Goal: Ask a question: Seek information or help from site administrators or community

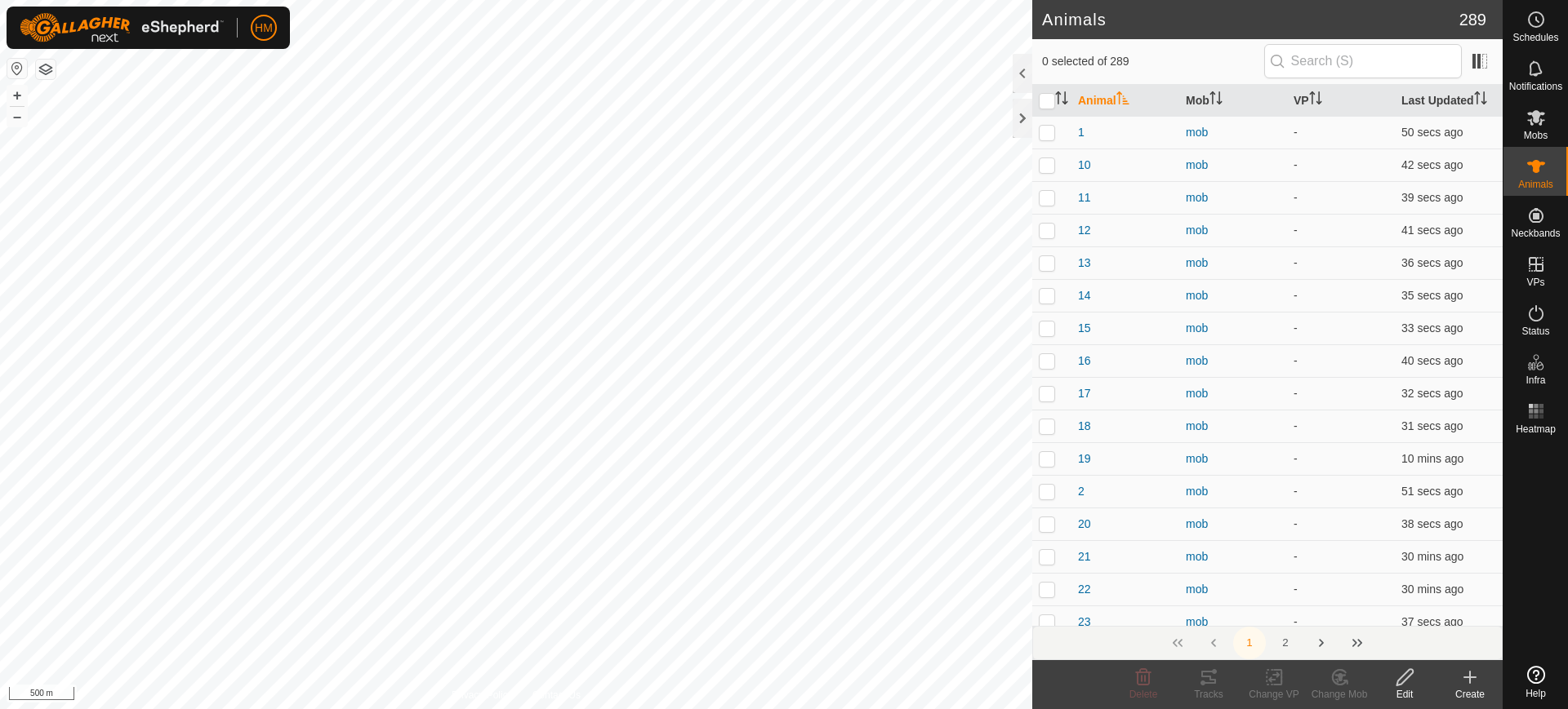
click at [1537, 680] on icon at bounding box center [1536, 675] width 18 height 18
click at [1539, 631] on span "Open chat" at bounding box center [1536, 638] width 27 height 23
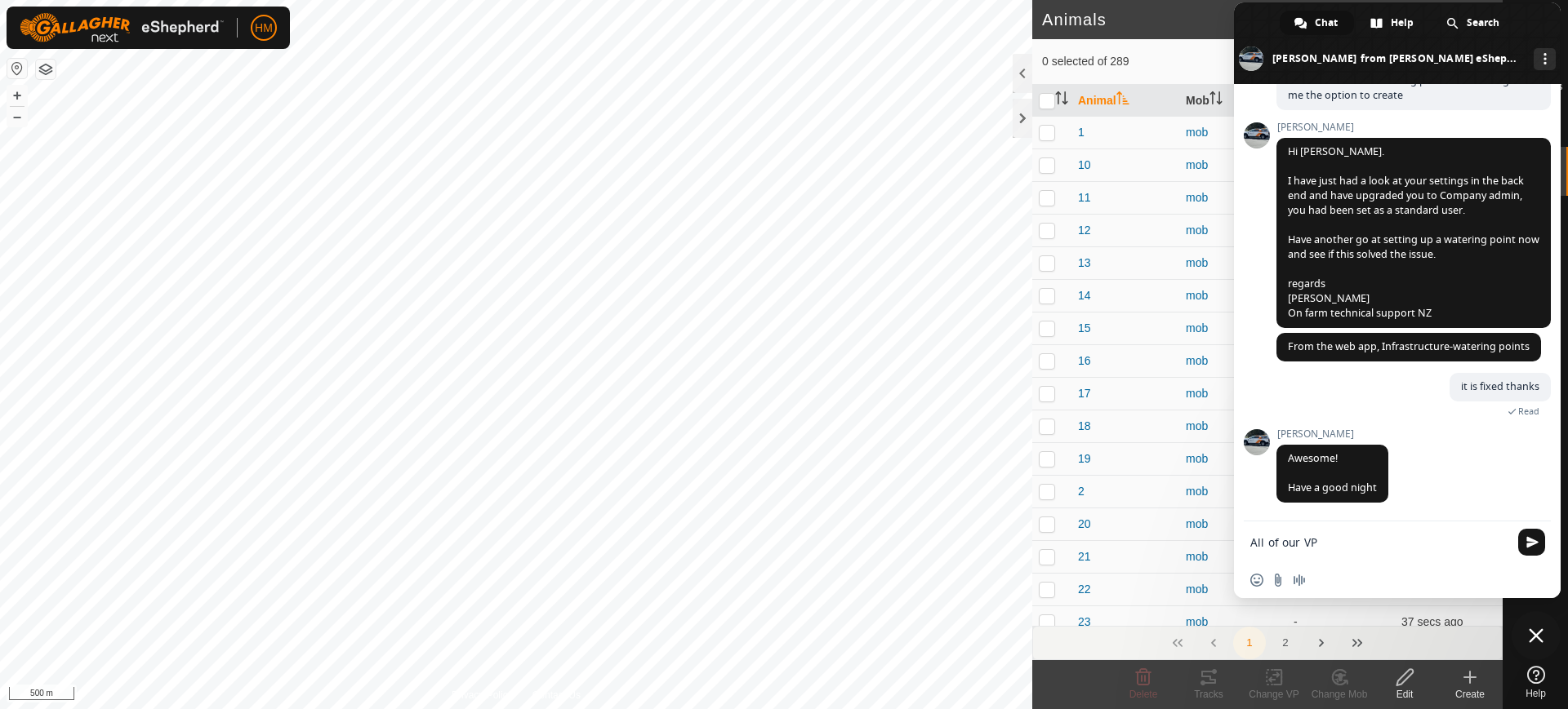
click at [1333, 543] on textarea "All of our VP" at bounding box center [1379, 542] width 258 height 14
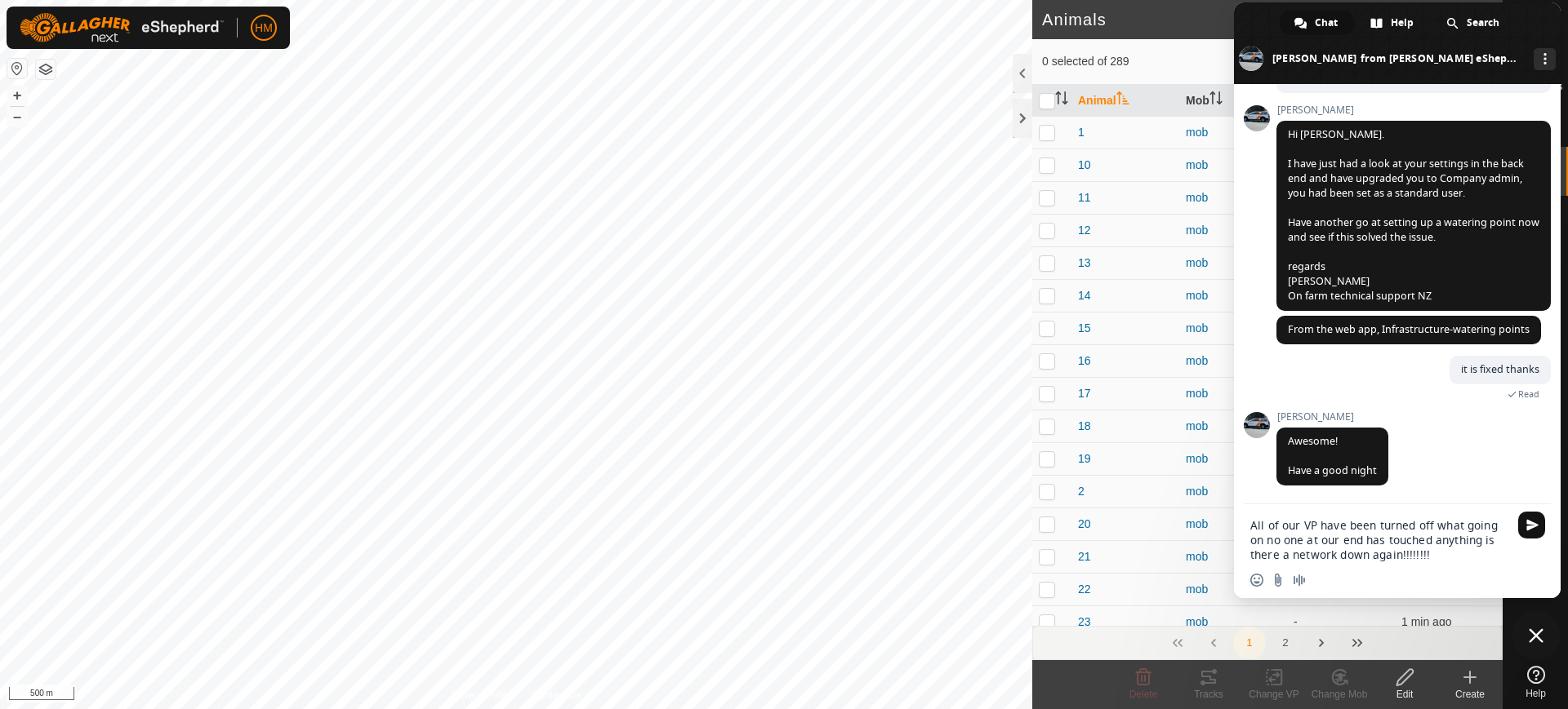
type textarea "All of our VP have been turned off what going on no one at our end has touched …"
click at [1527, 521] on span "Send" at bounding box center [1532, 525] width 12 height 12
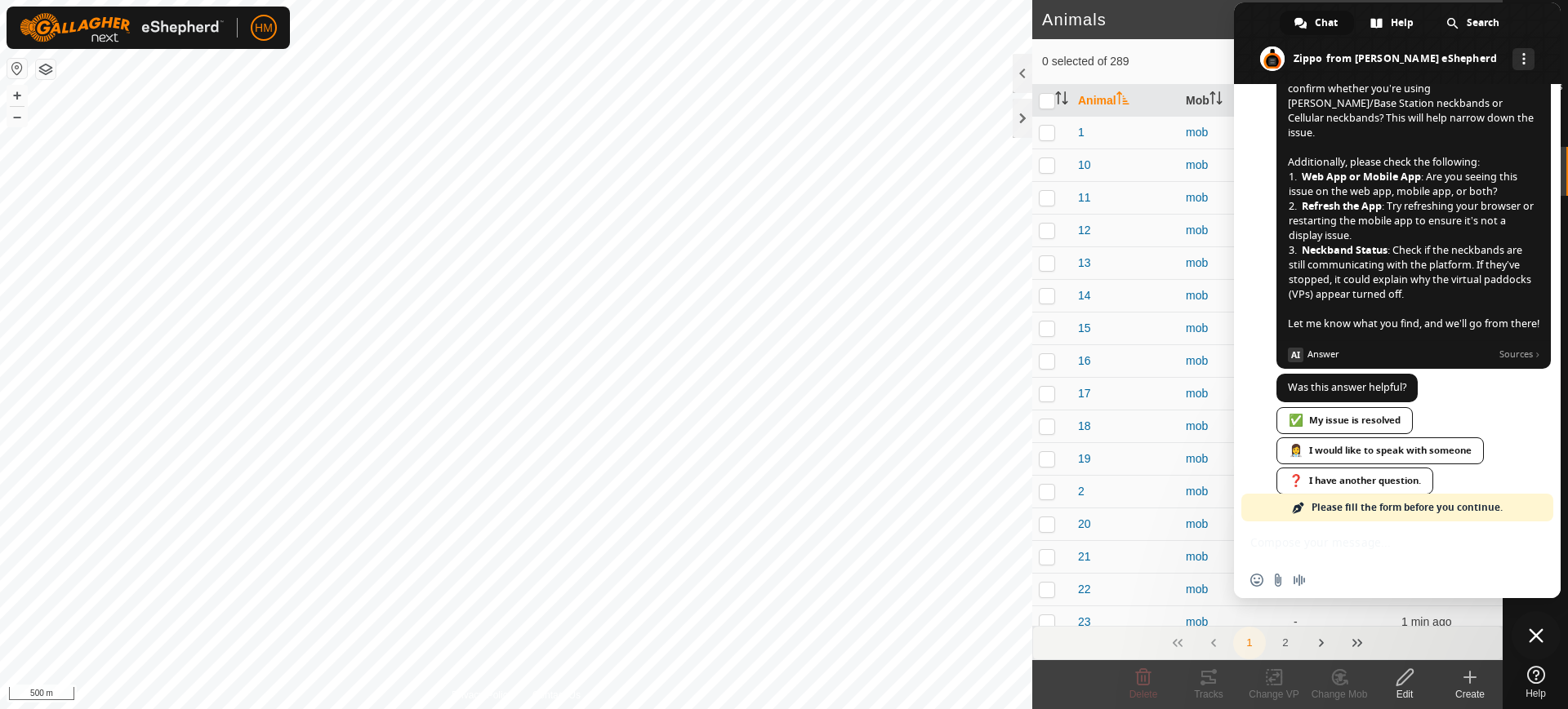
scroll to position [6045, 0]
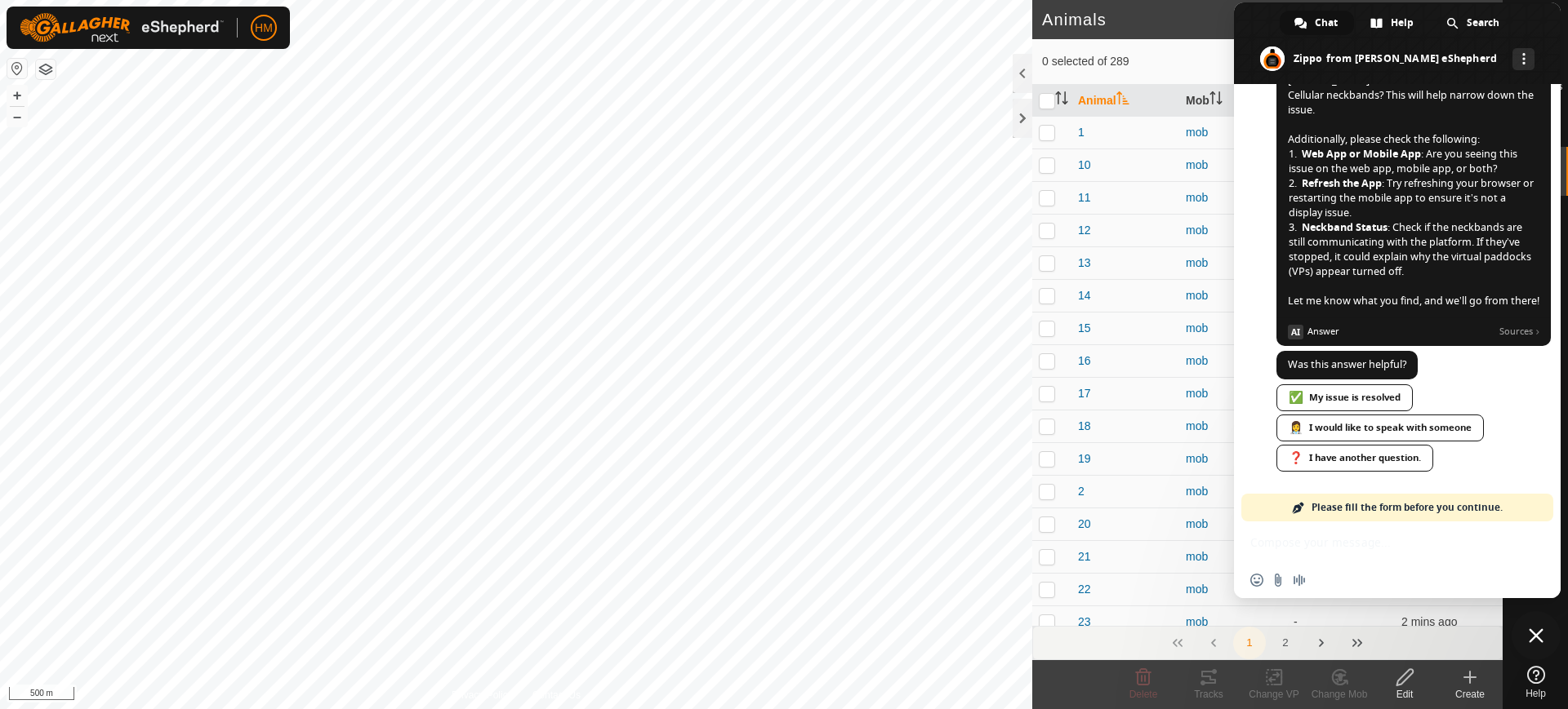
click at [1339, 580] on div "Insert an emoji Send a file Audio message" at bounding box center [1398, 581] width 327 height 36
click at [1321, 507] on span "Please fill the form before you continue." at bounding box center [1407, 507] width 191 height 28
click at [1343, 458] on div "❓ I have another question." at bounding box center [1355, 458] width 157 height 27
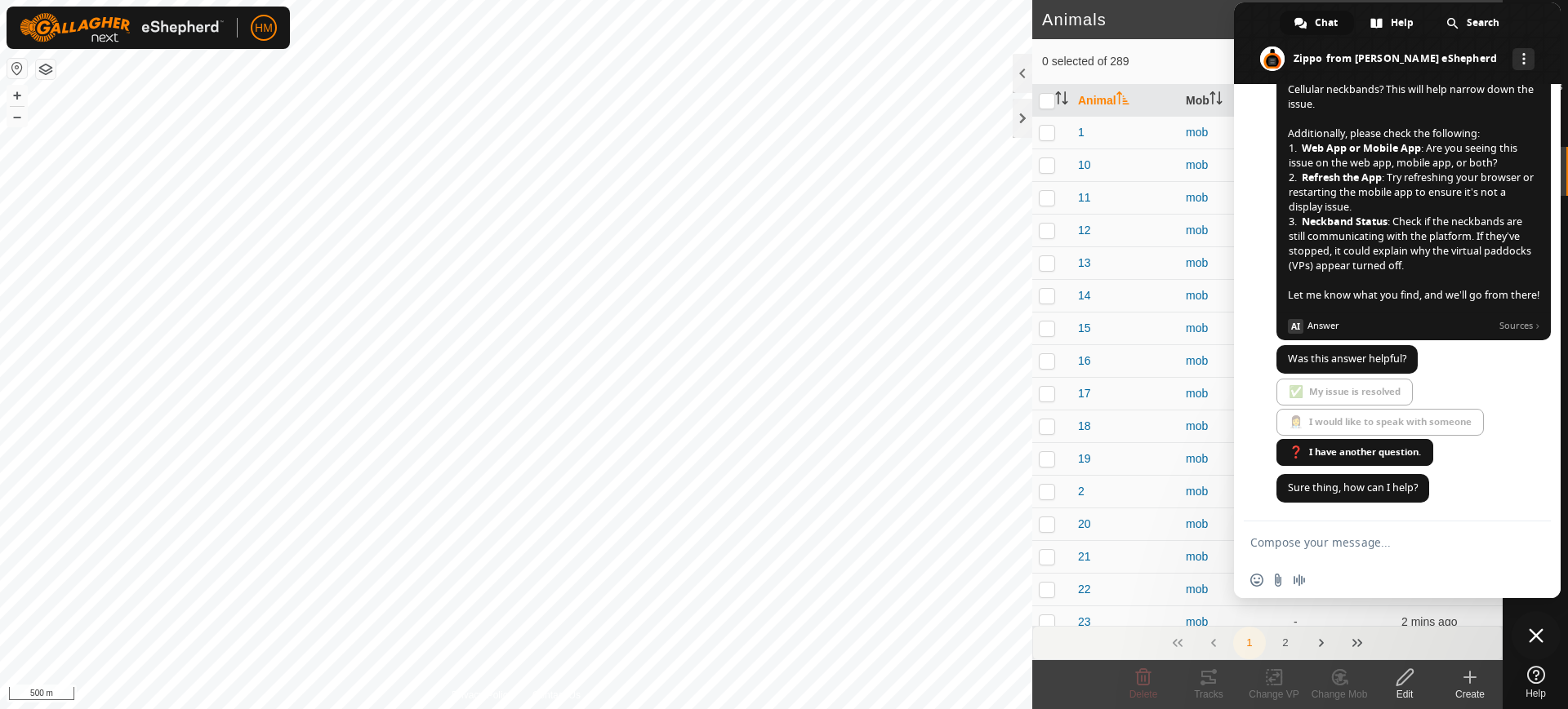
scroll to position [6222, 0]
click at [1278, 540] on textarea "Compose your message..." at bounding box center [1379, 542] width 258 height 14
click at [1287, 551] on form "cell" at bounding box center [1379, 543] width 258 height 44
click at [1278, 544] on textarea "cell" at bounding box center [1379, 542] width 258 height 14
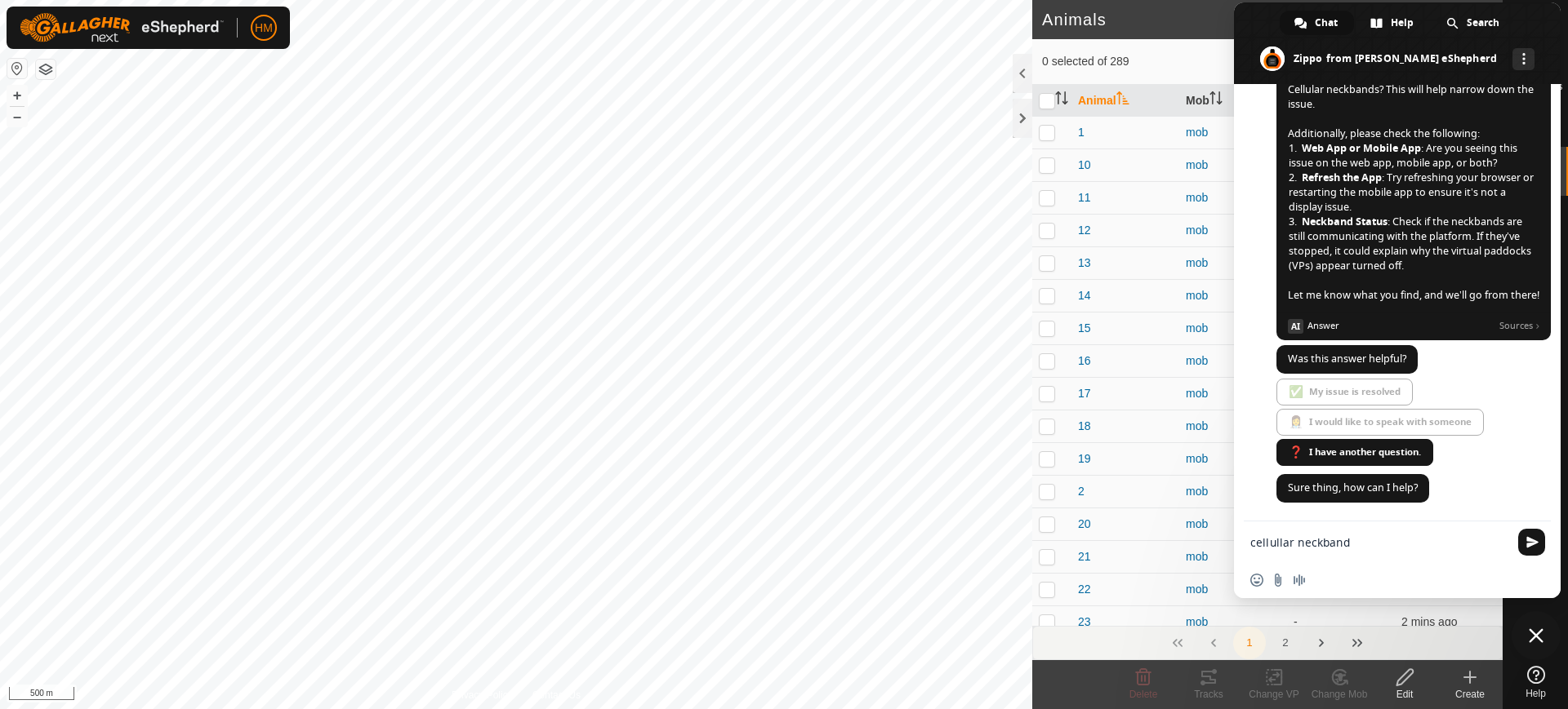
type textarea "cellullar neckbands"
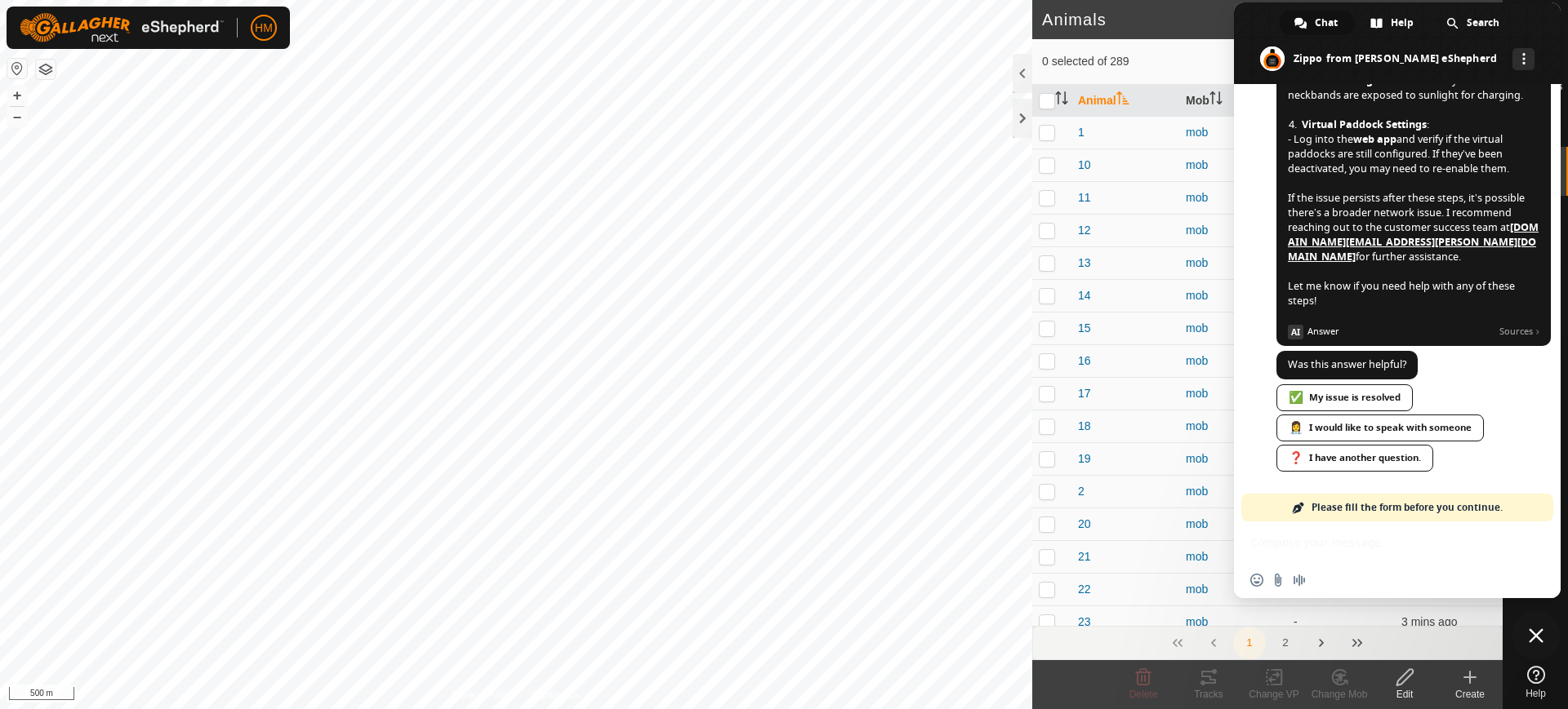
scroll to position [7078, 0]
click at [1348, 456] on div "❓ I have another question." at bounding box center [1355, 458] width 157 height 27
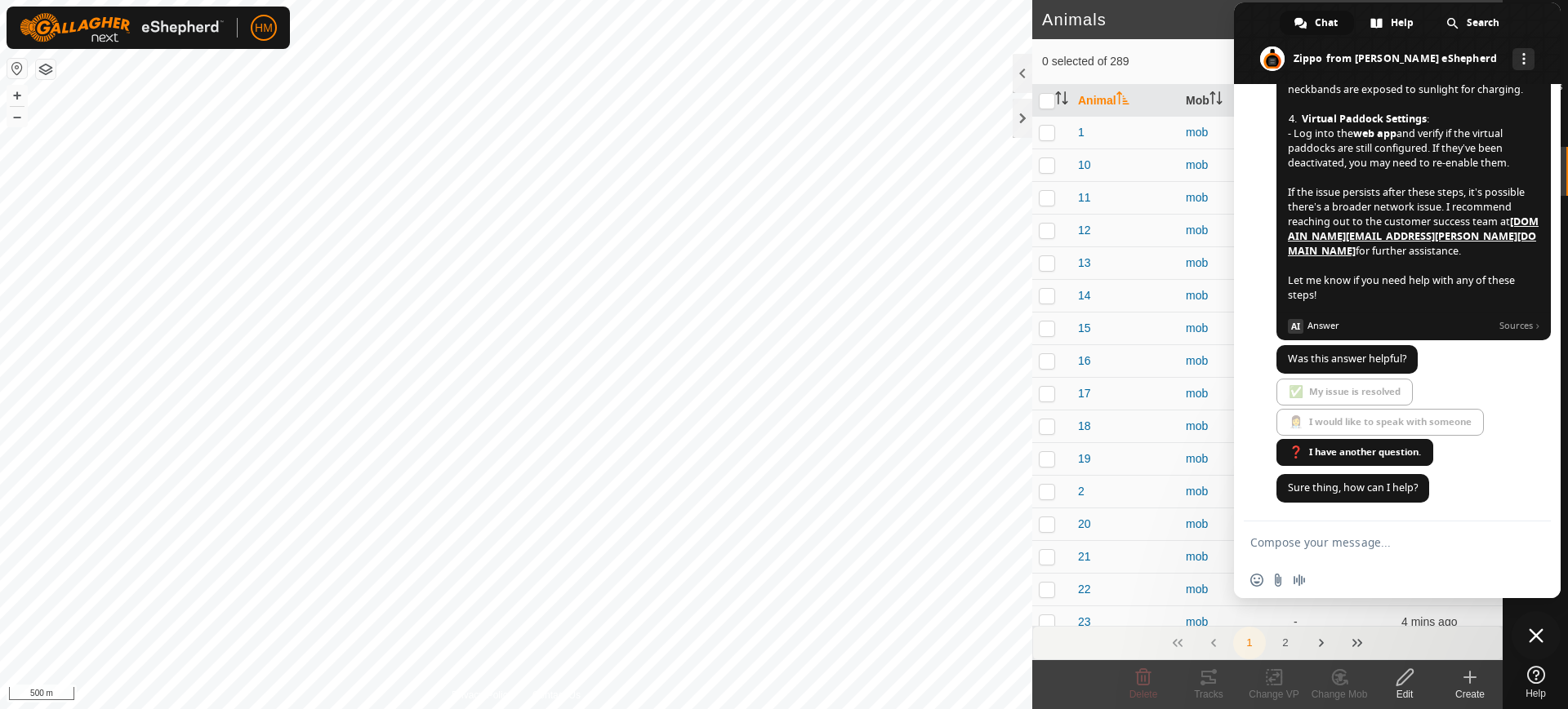
scroll to position [7085, 0]
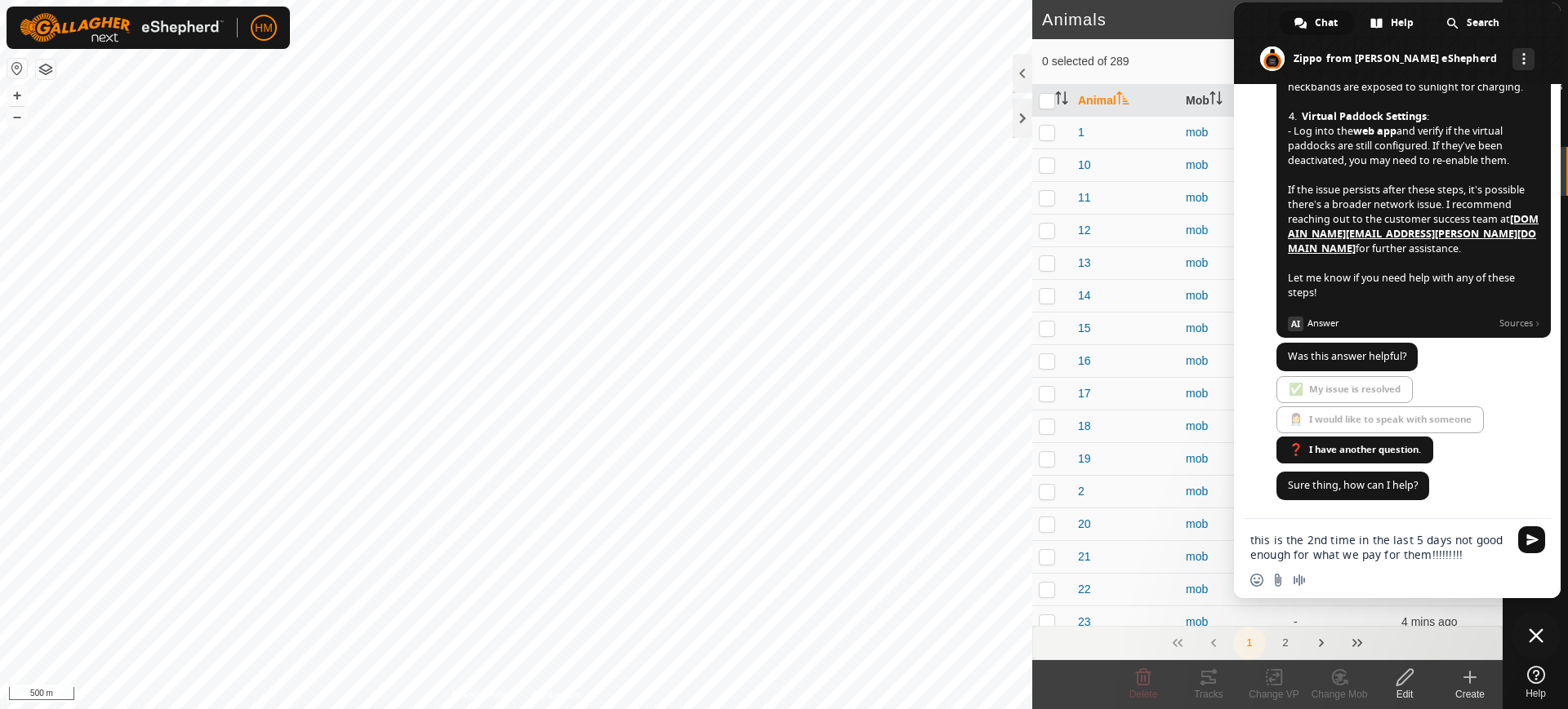
type textarea "this is the 2nd time in the last 5 days not good enough for what we pay for the…"
click at [1530, 540] on span "Send" at bounding box center [1532, 540] width 12 height 12
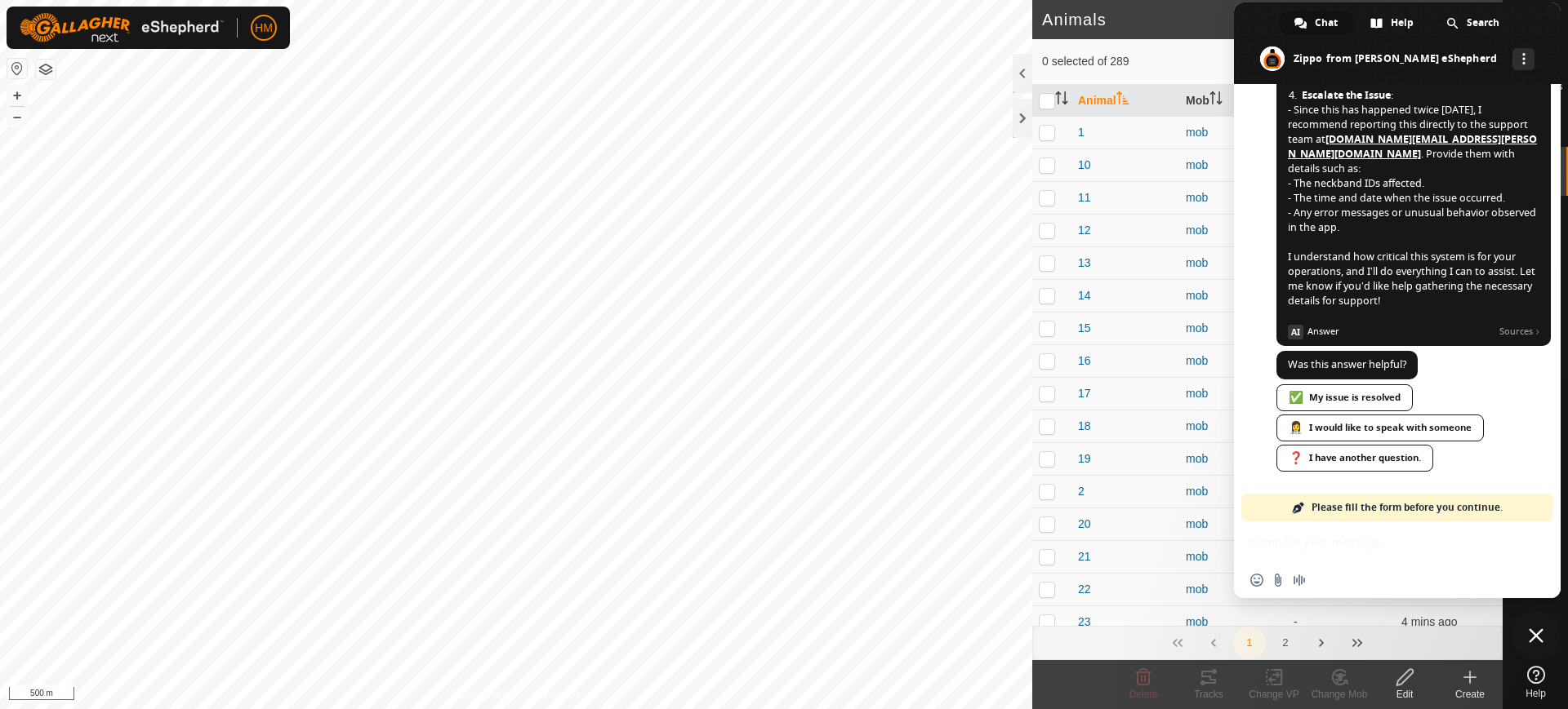
scroll to position [7970, 0]
drag, startPoint x: 1553, startPoint y: 497, endPoint x: 1550, endPoint y: 478, distance: 19.2
click at [1550, 478] on div "[PERSON_NAME] eShepherd Hello! How can I help you? [DATE] How do I load my map …" at bounding box center [1398, 302] width 327 height 438
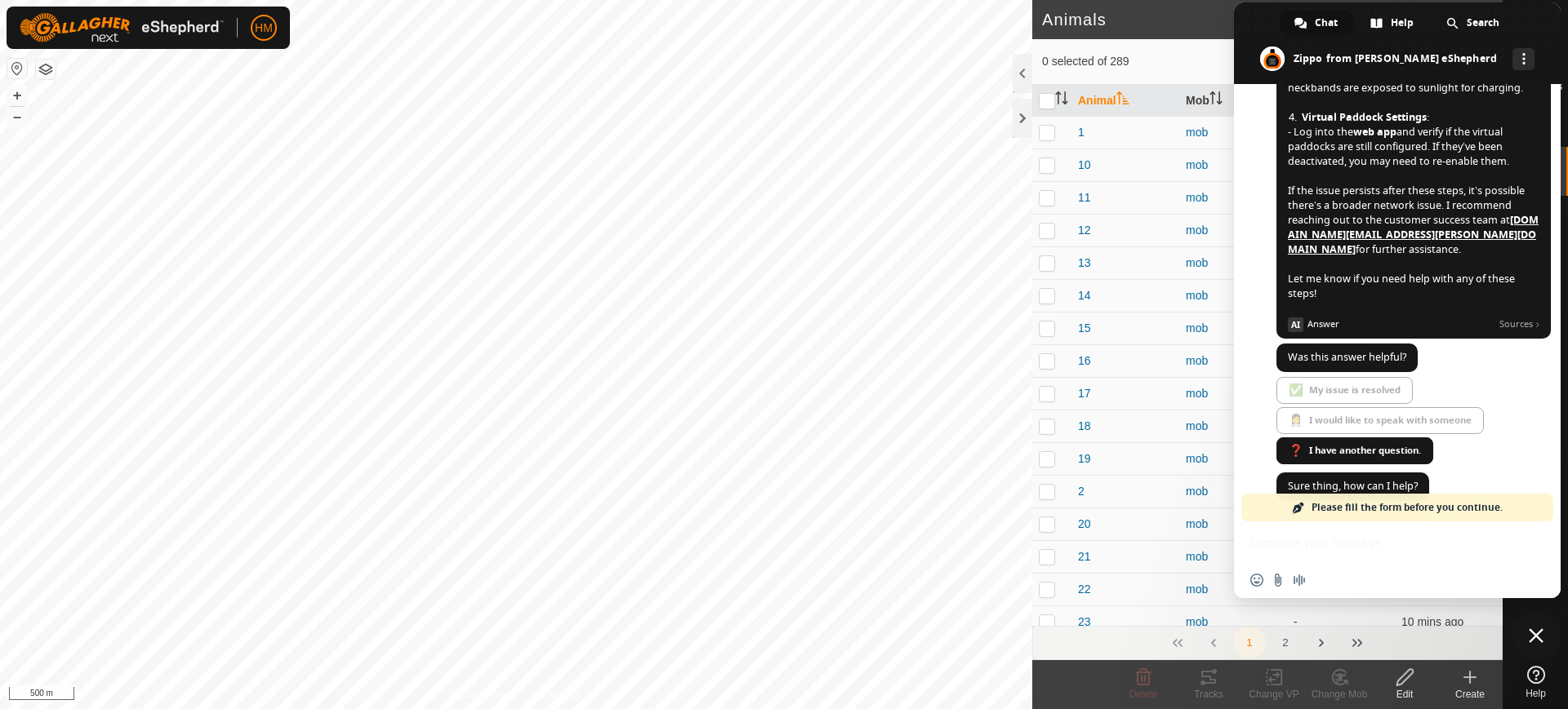
scroll to position [6961, 0]
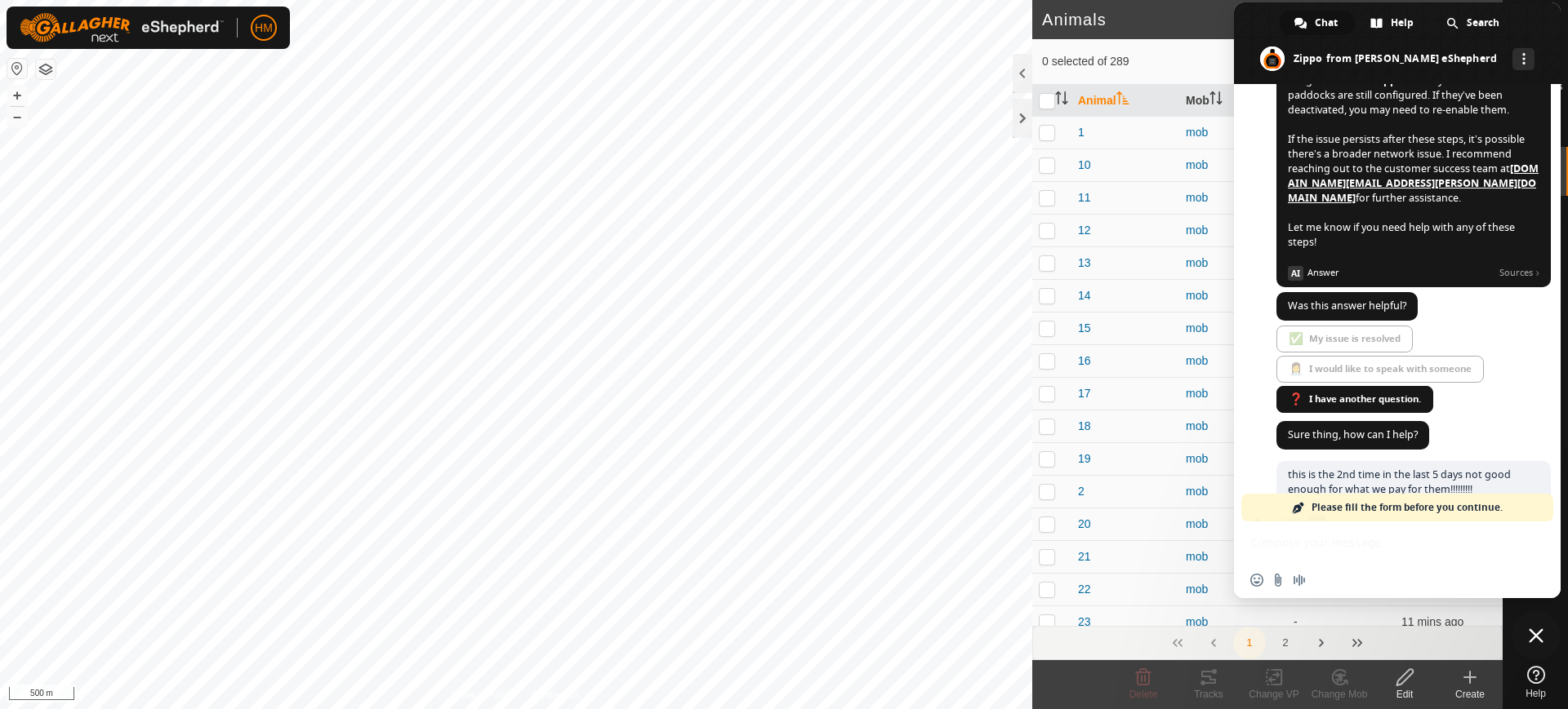
click at [1414, 205] on link "[DOMAIN_NAME][EMAIL_ADDRESS][PERSON_NAME][DOMAIN_NAME]" at bounding box center [1413, 183] width 251 height 44
click at [1409, 205] on link "[DOMAIN_NAME][EMAIL_ADDRESS][PERSON_NAME][DOMAIN_NAME]" at bounding box center [1413, 183] width 251 height 44
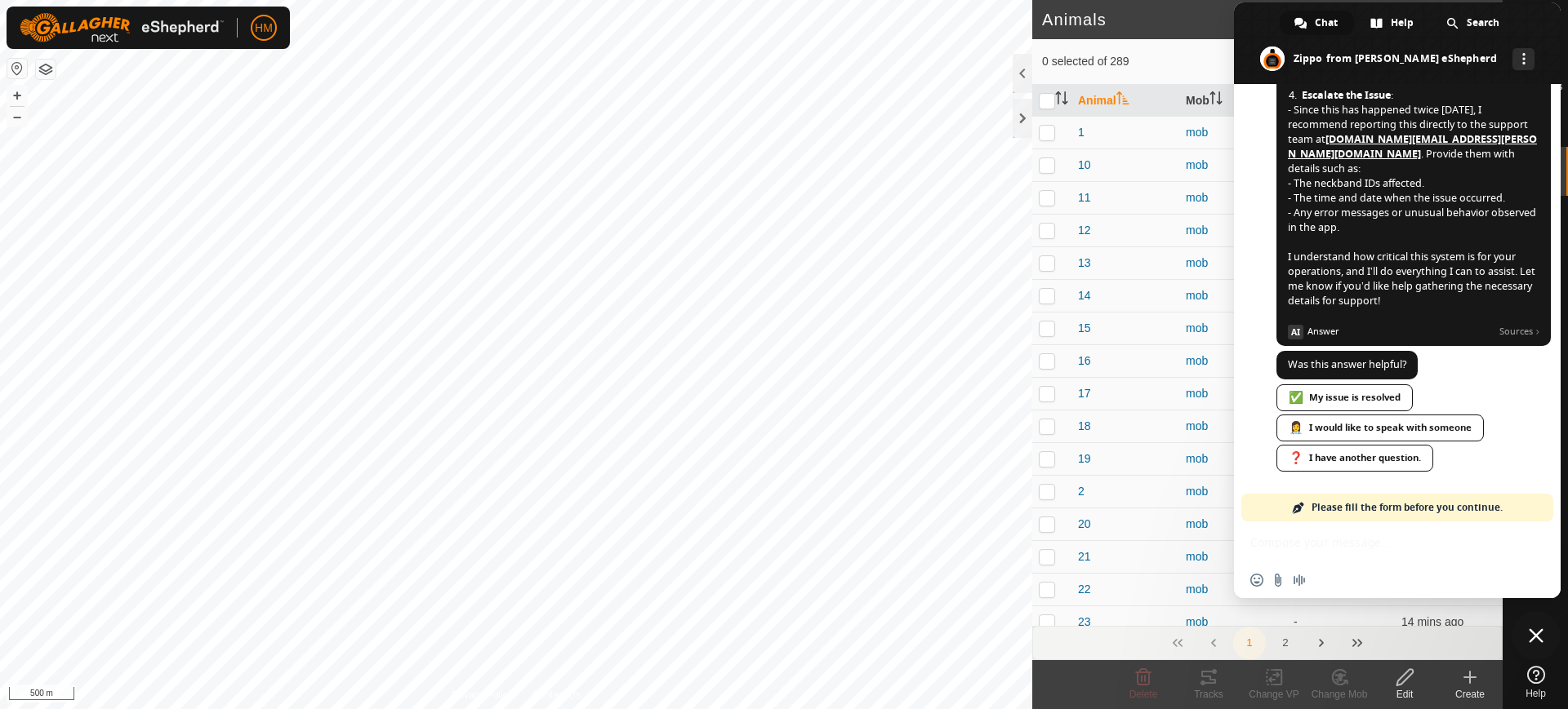
scroll to position [7970, 0]
click at [1247, 22] on span at bounding box center [1398, 44] width 327 height 82
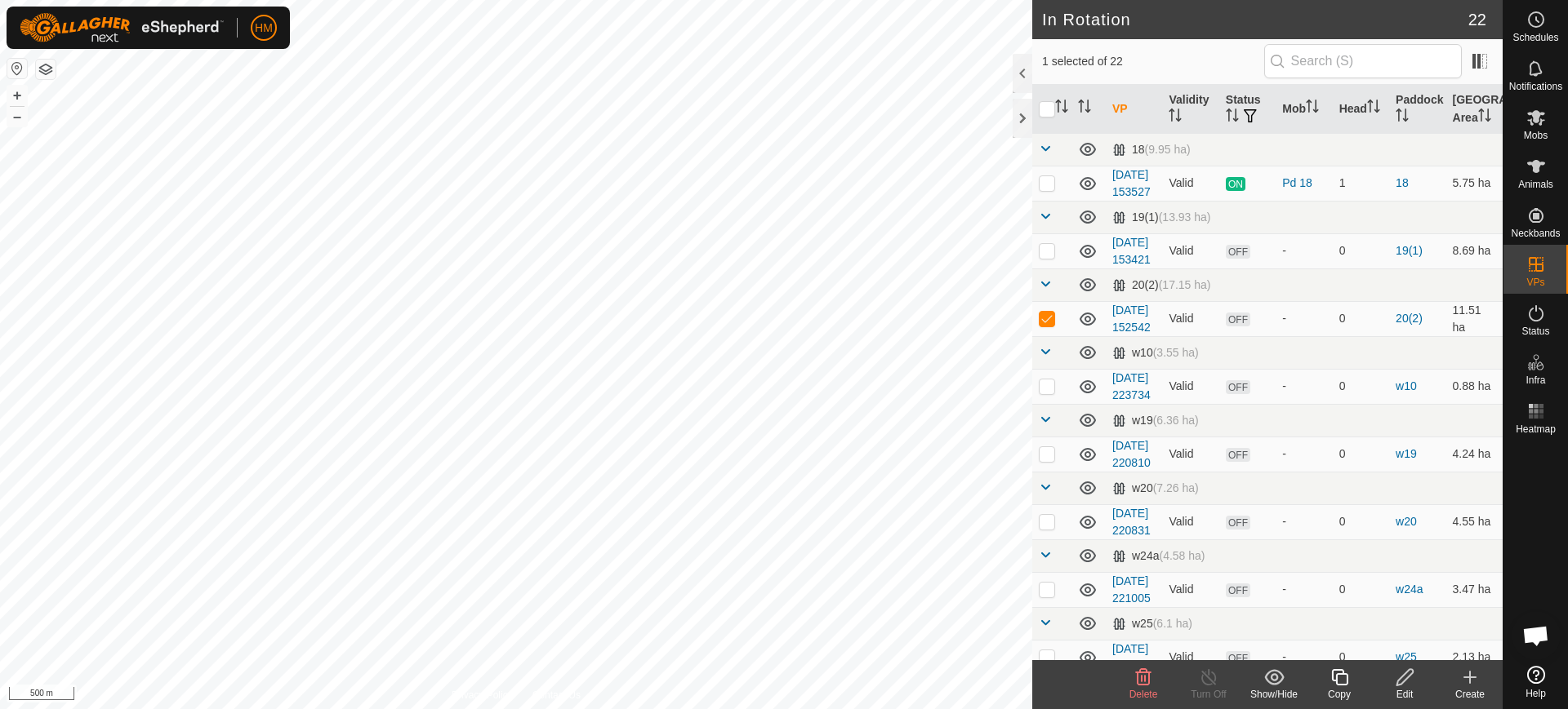
scroll to position [7970, 0]
click at [1232, 326] on span "OFF" at bounding box center [1238, 320] width 24 height 14
click at [1236, 326] on span "OFF" at bounding box center [1238, 320] width 24 height 14
click at [1123, 334] on link "2025-09-17 152542" at bounding box center [1131, 318] width 38 height 30
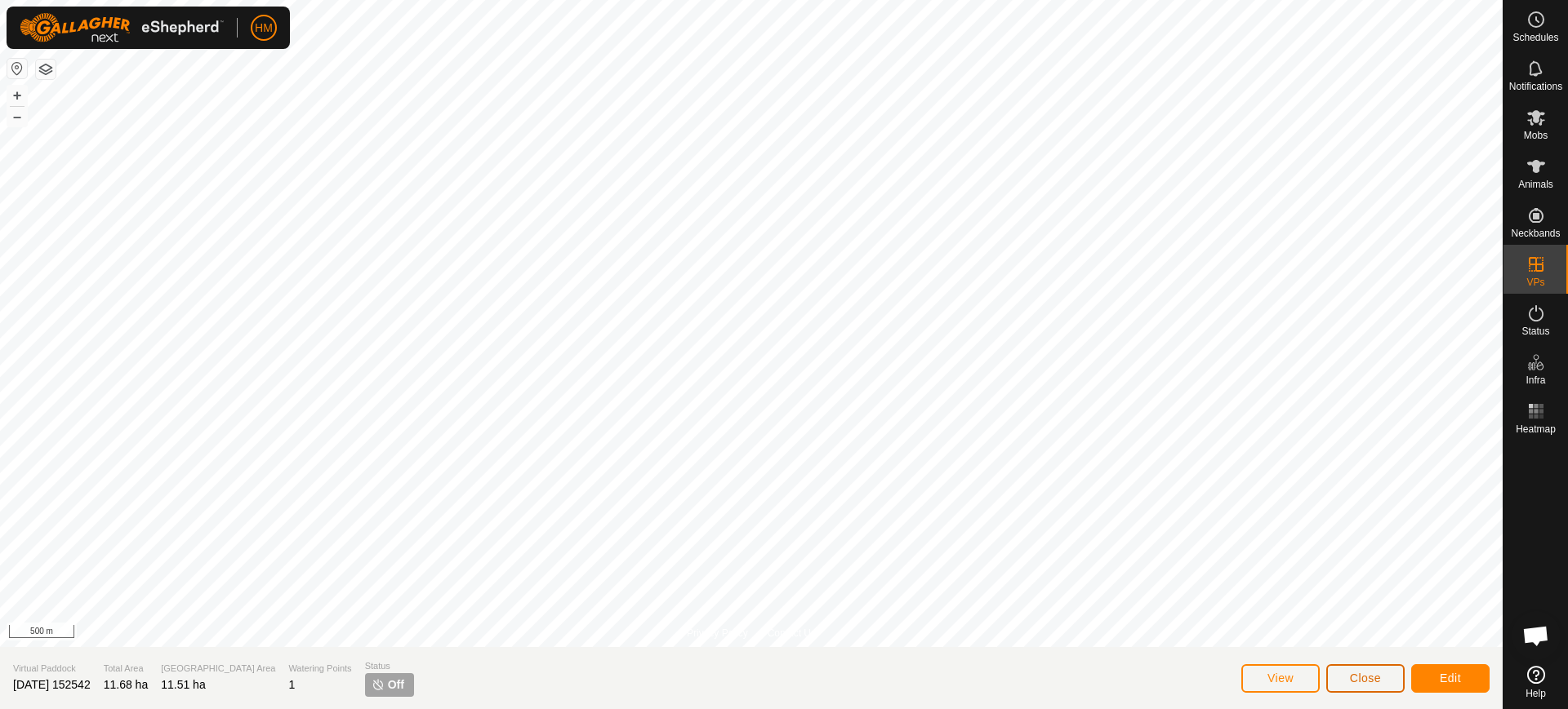
click at [1374, 676] on span "Close" at bounding box center [1365, 678] width 31 height 13
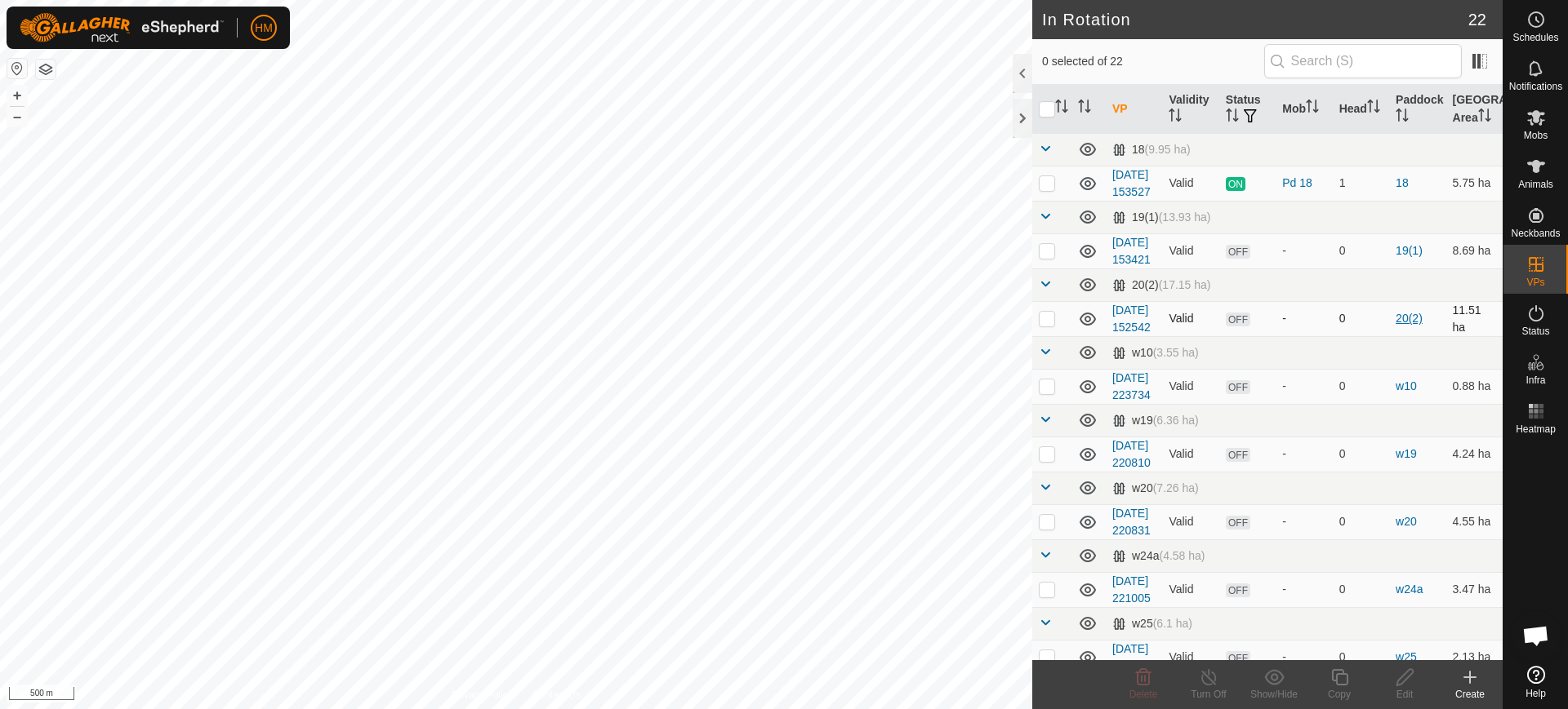
click at [1396, 325] on link "20(2)" at bounding box center [1409, 318] width 27 height 13
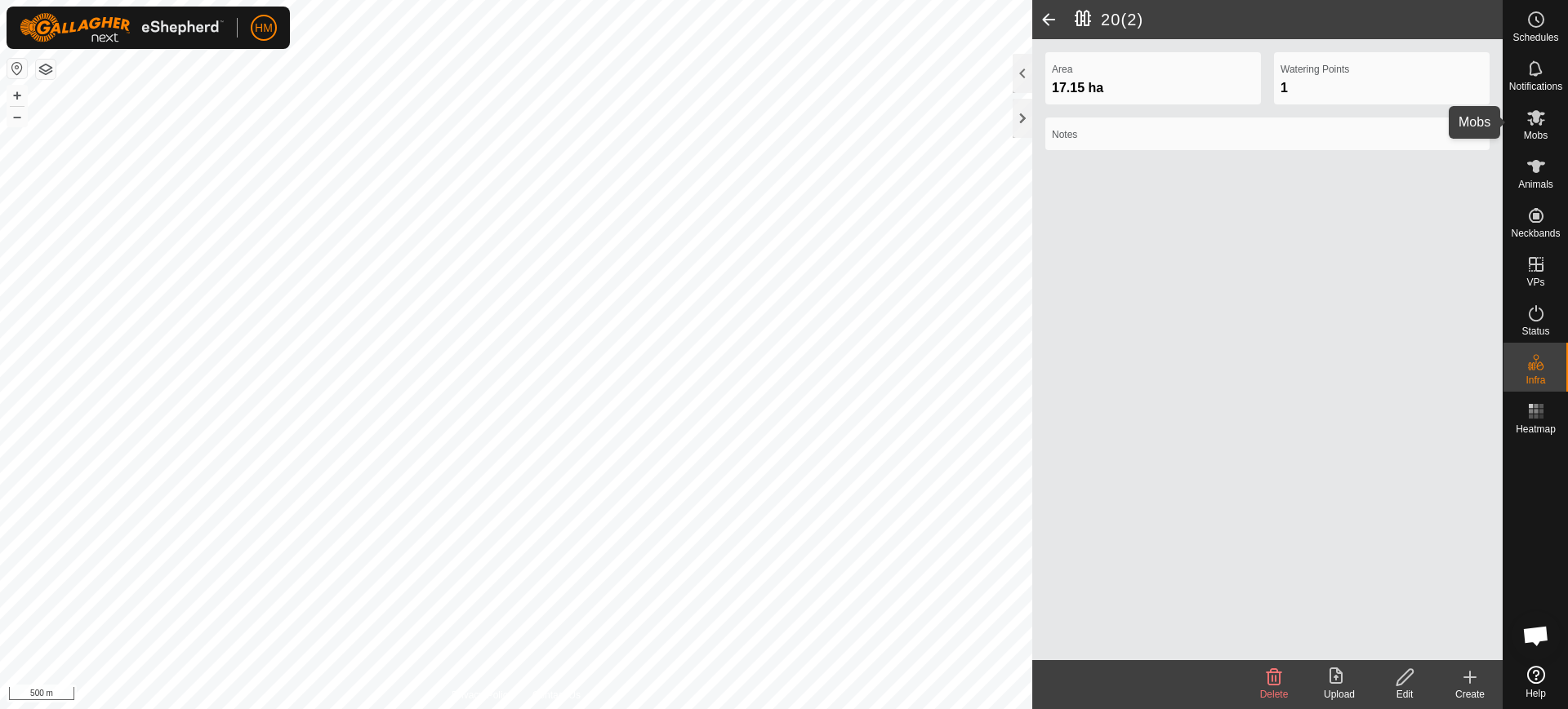
click at [1539, 130] on span "Mobs" at bounding box center [1536, 135] width 24 height 10
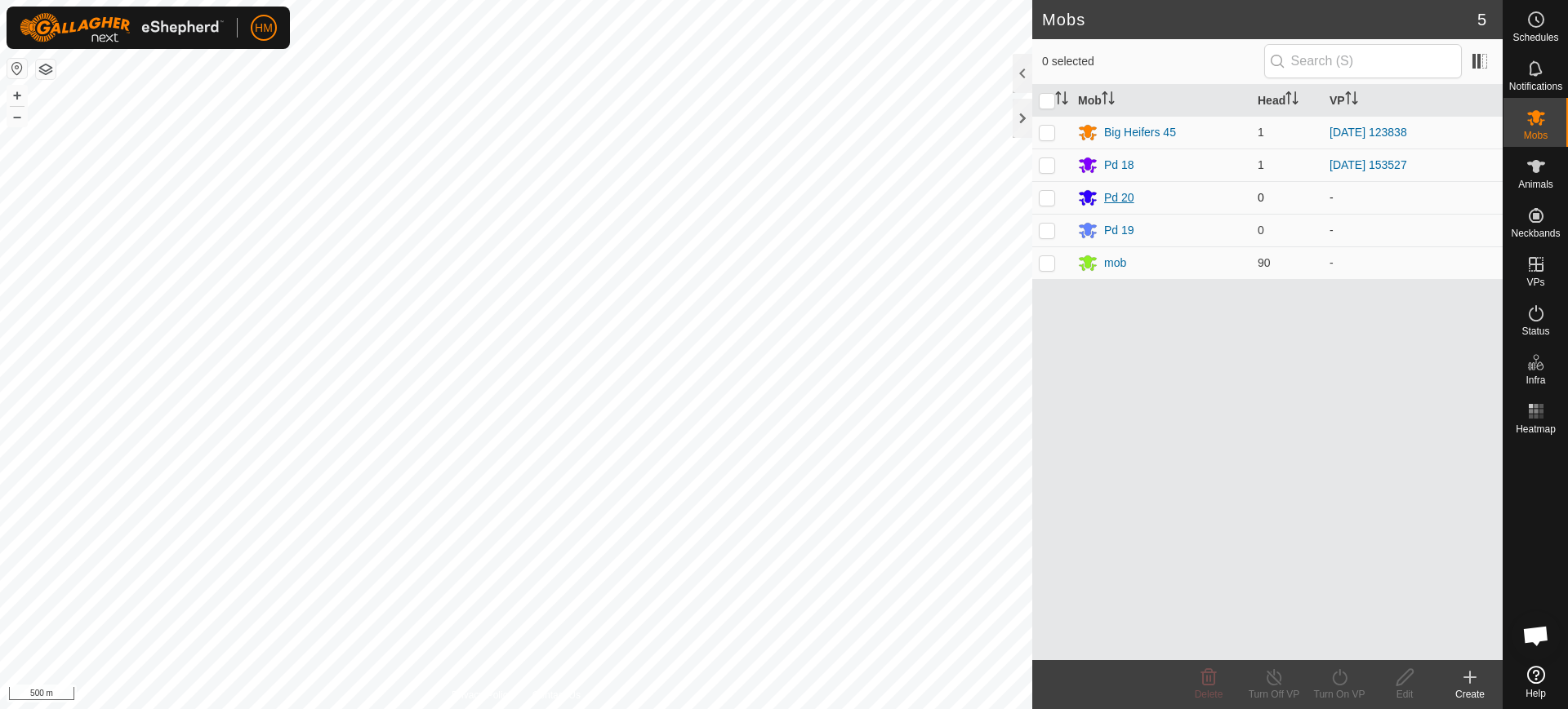
click at [1122, 193] on div "Pd 20" at bounding box center [1119, 197] width 30 height 17
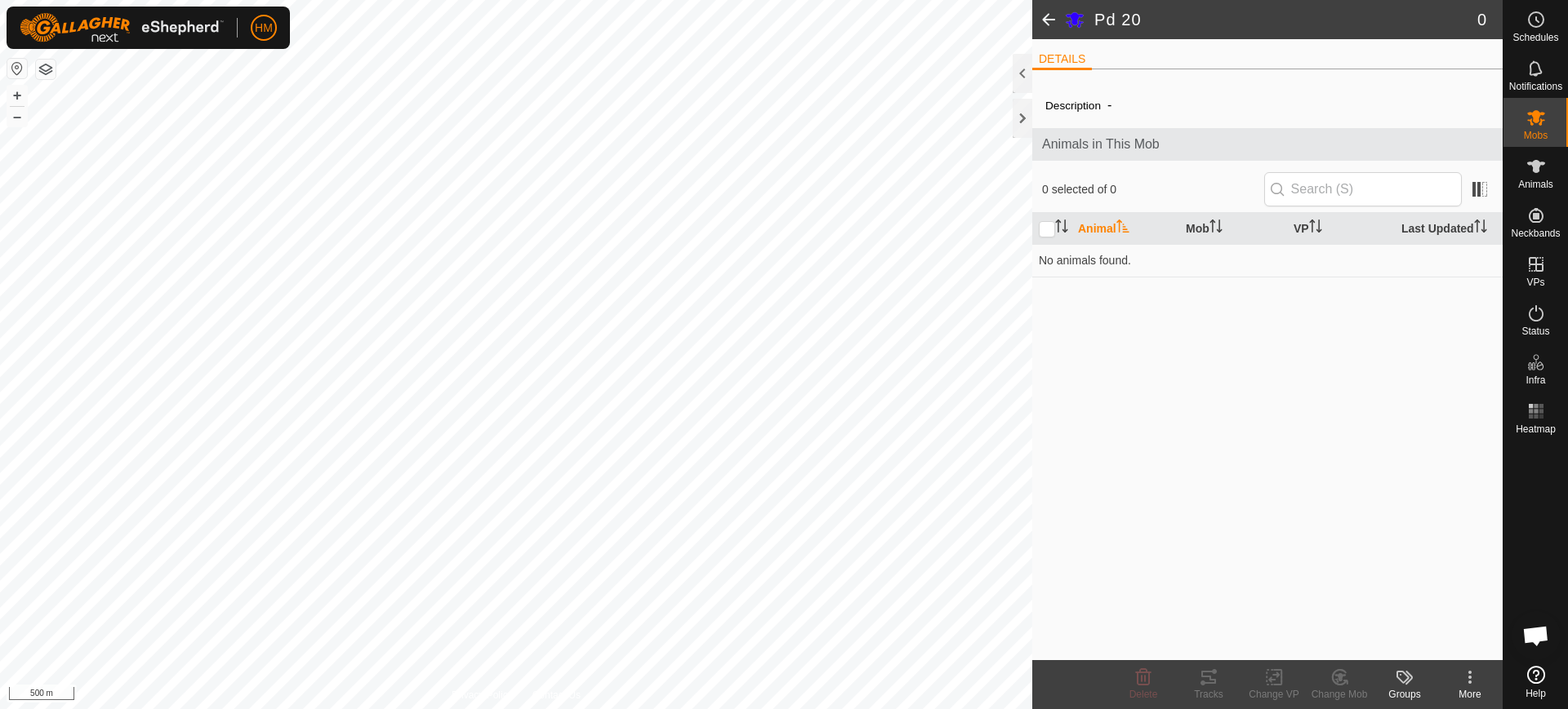
click at [1104, 227] on th "Animal" at bounding box center [1125, 229] width 108 height 32
click at [1551, 120] on div "Mobs" at bounding box center [1536, 122] width 64 height 49
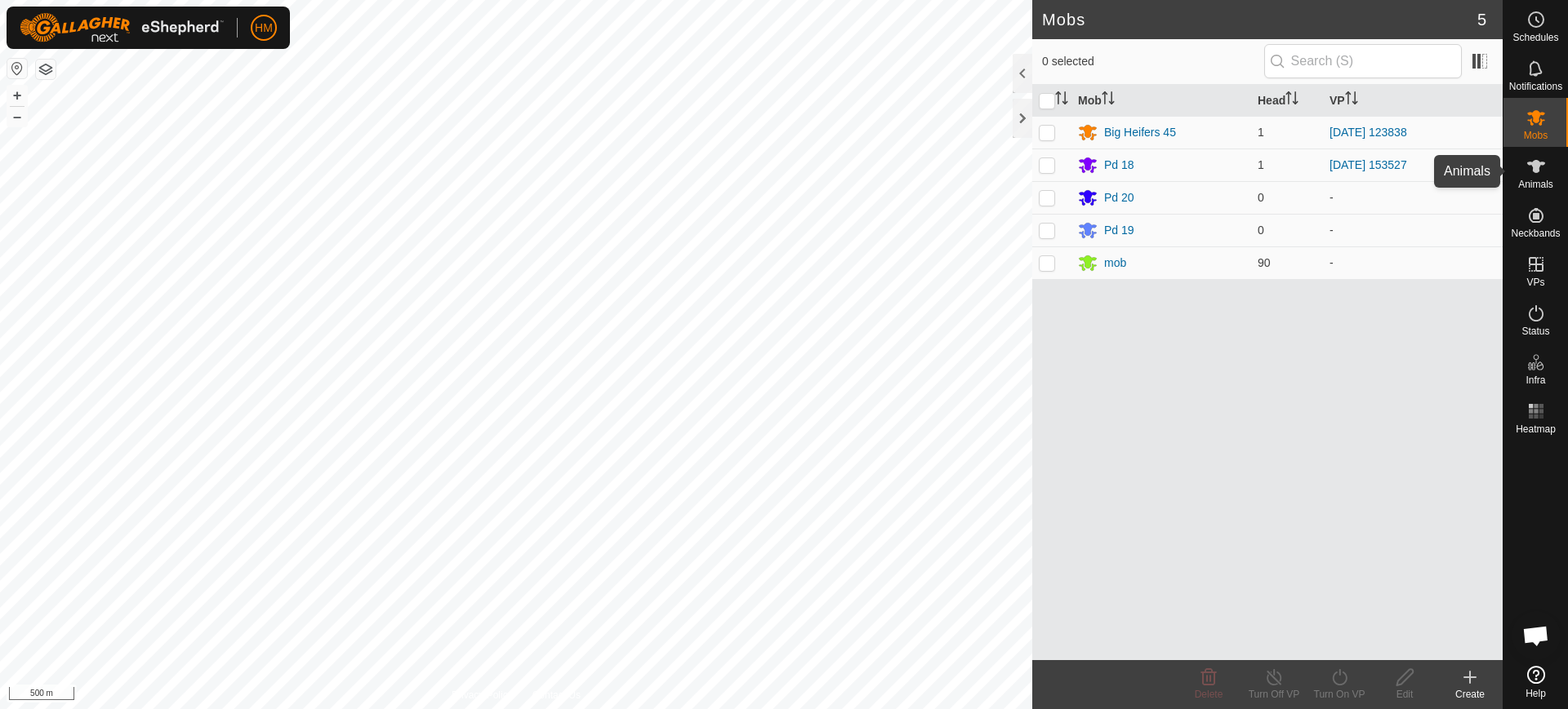
click at [1537, 172] on icon at bounding box center [1536, 166] width 18 height 13
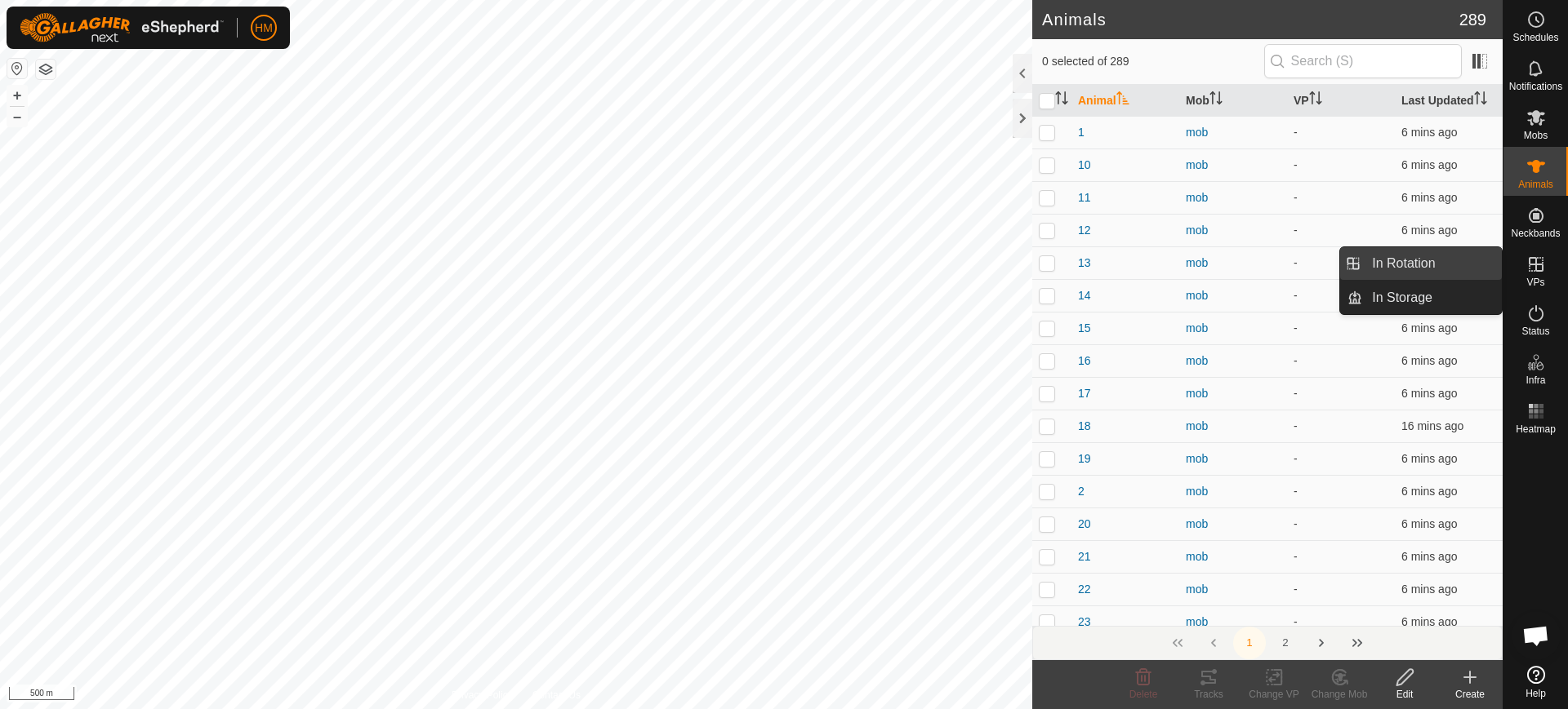
click at [1417, 259] on link "In Rotation" at bounding box center [1432, 263] width 139 height 33
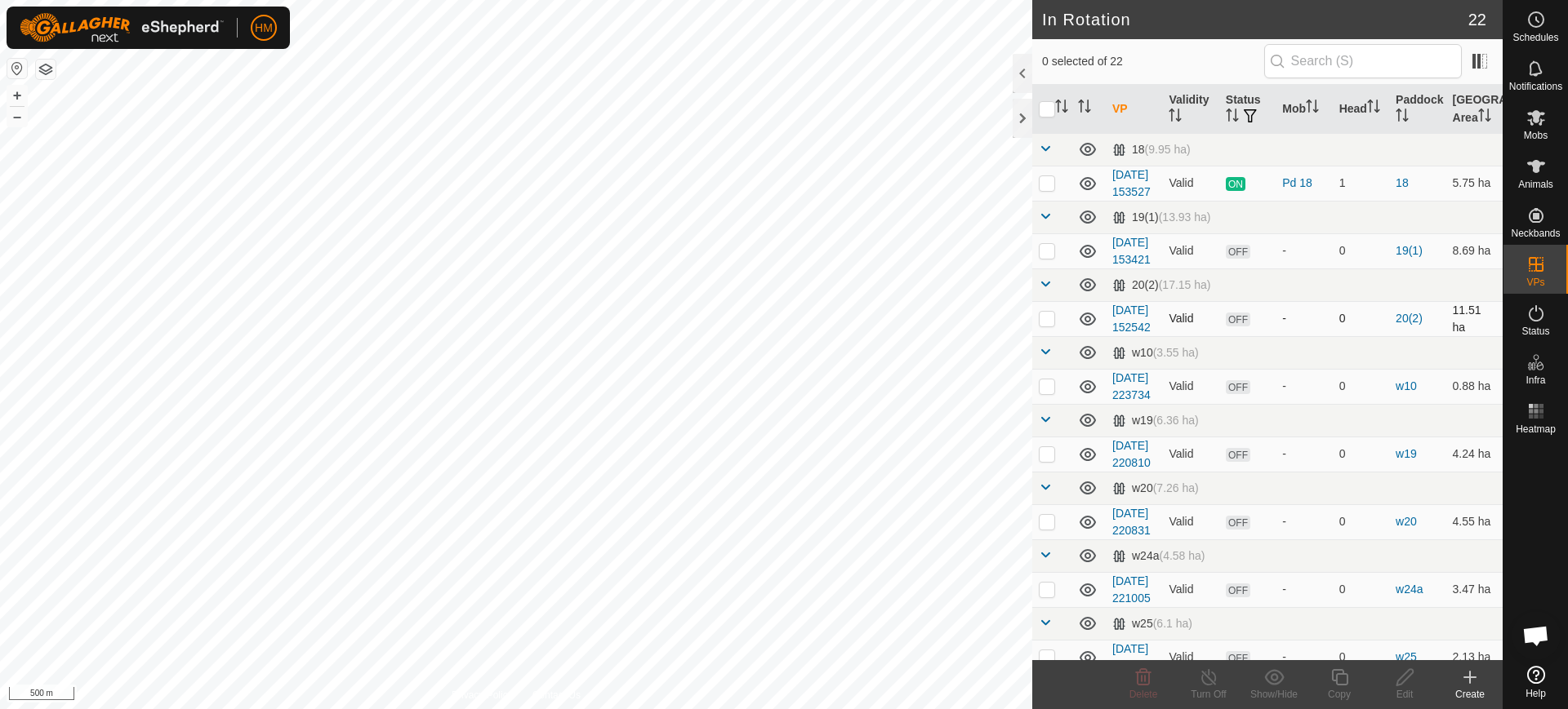
click at [1044, 325] on p-checkbox at bounding box center [1047, 318] width 16 height 13
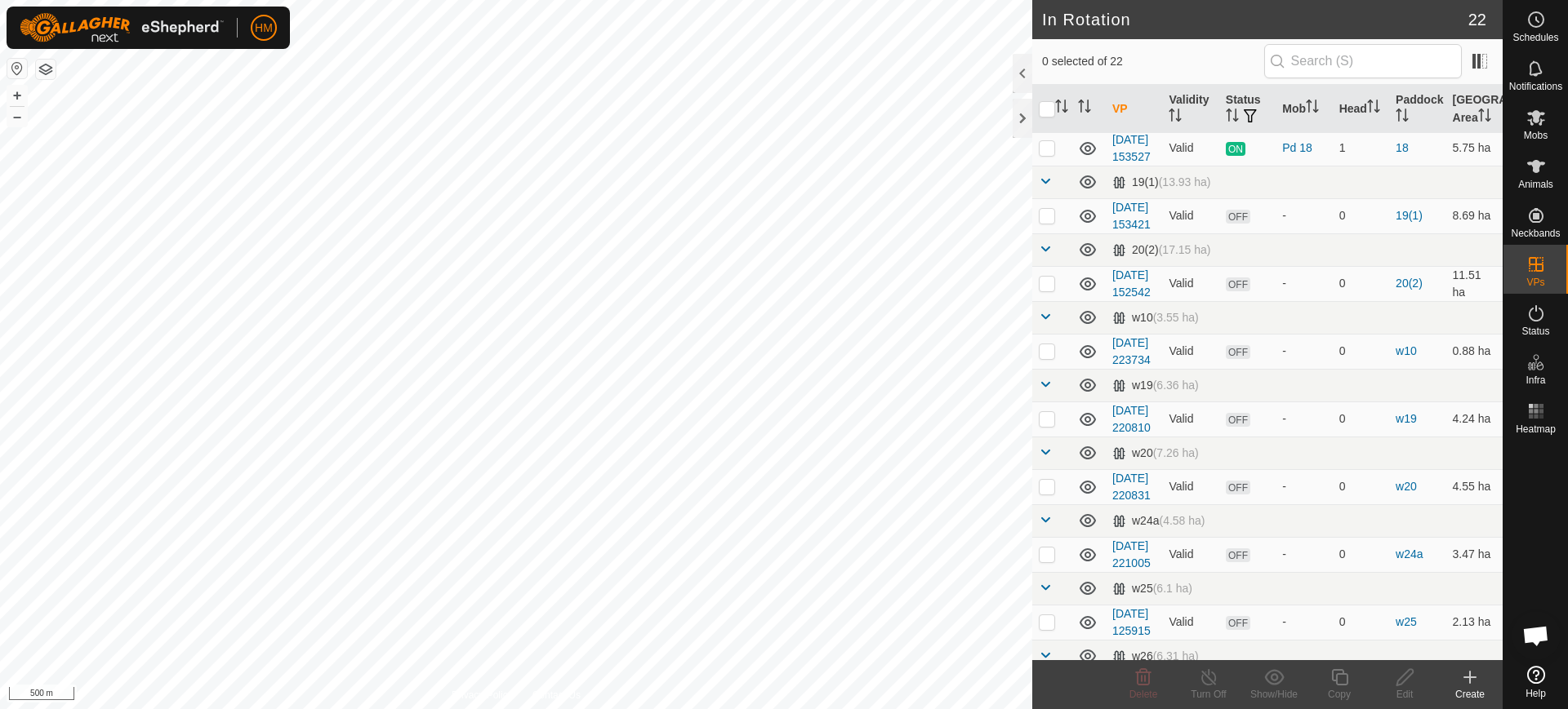
scroll to position [32, 0]
click at [1041, 293] on p-checkbox at bounding box center [1047, 286] width 16 height 13
checkbox input "true"
click at [1236, 294] on span "OFF" at bounding box center [1238, 288] width 24 height 14
click at [1084, 297] on icon at bounding box center [1088, 287] width 20 height 20
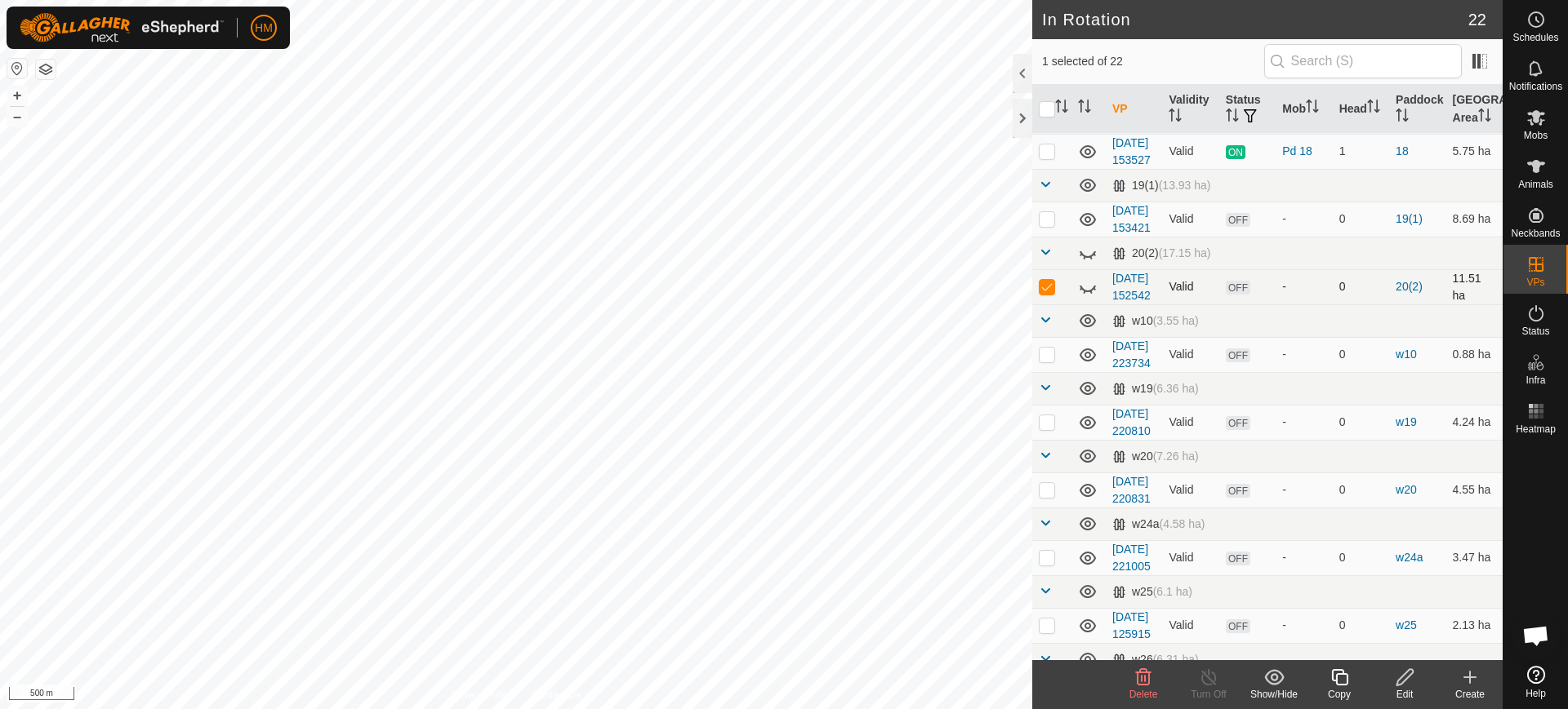
click at [1087, 297] on icon at bounding box center [1088, 287] width 20 height 20
click at [1128, 302] on link "2025-09-17 152542" at bounding box center [1131, 287] width 38 height 30
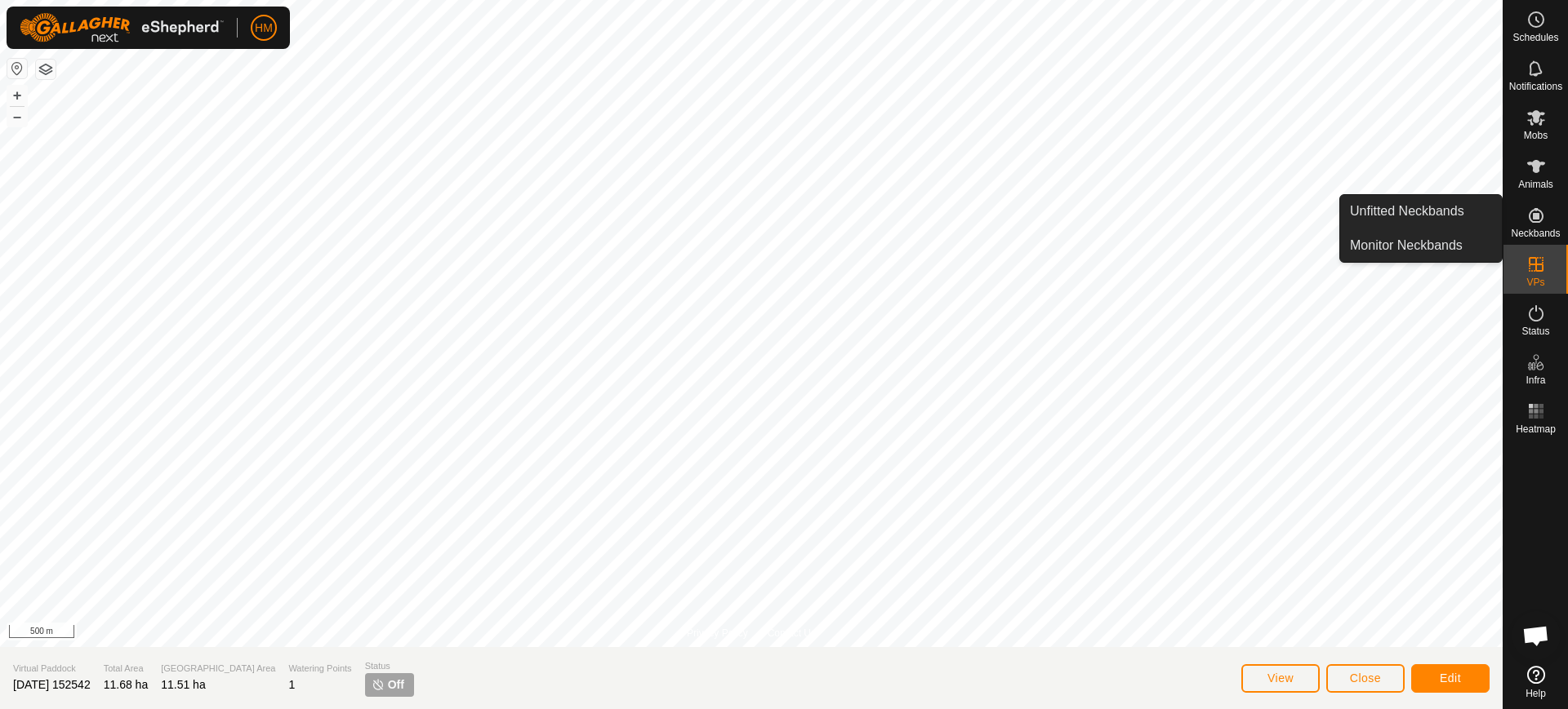
click at [1536, 210] on icon at bounding box center [1536, 215] width 14 height 14
click at [1423, 242] on link "Monitor Neckbands" at bounding box center [1421, 245] width 162 height 33
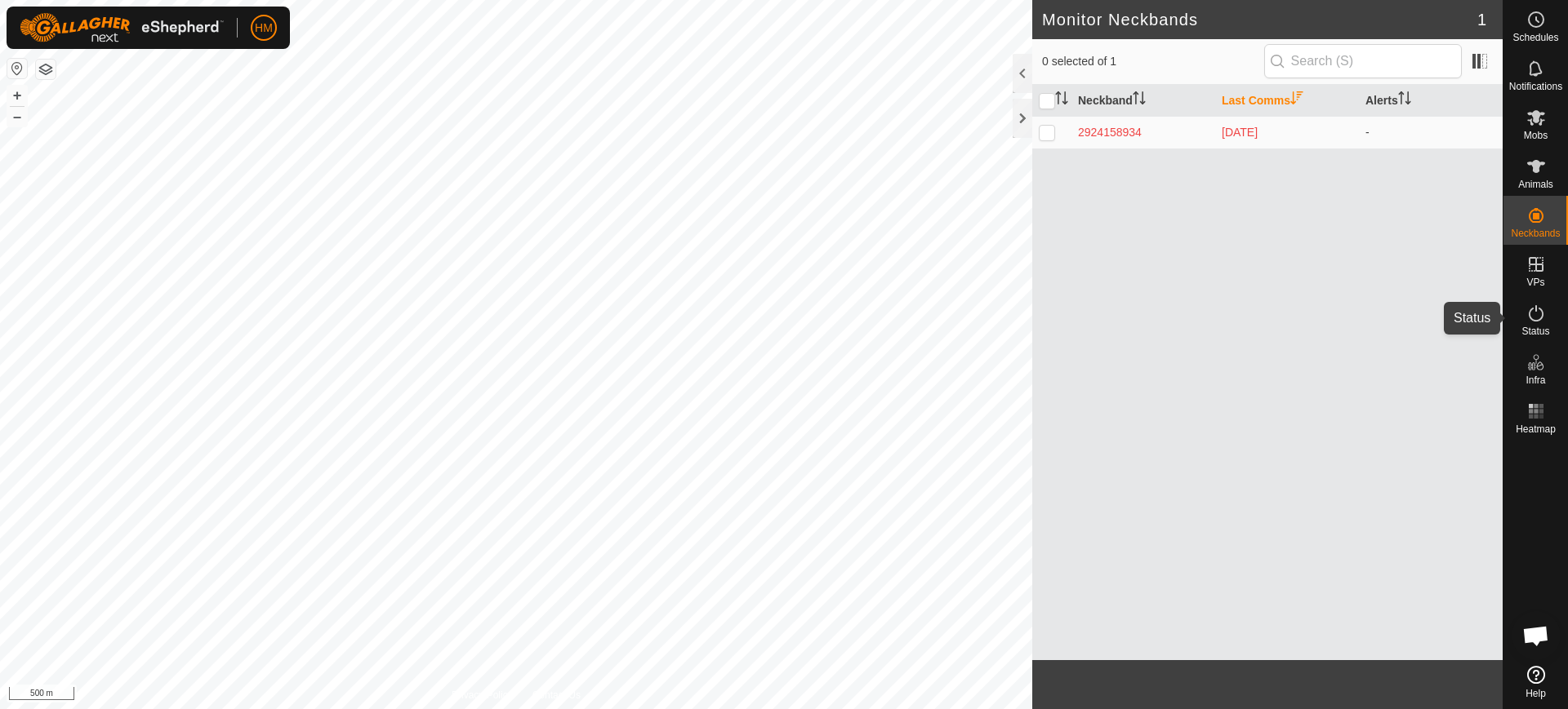
click at [1534, 322] on icon at bounding box center [1536, 313] width 20 height 20
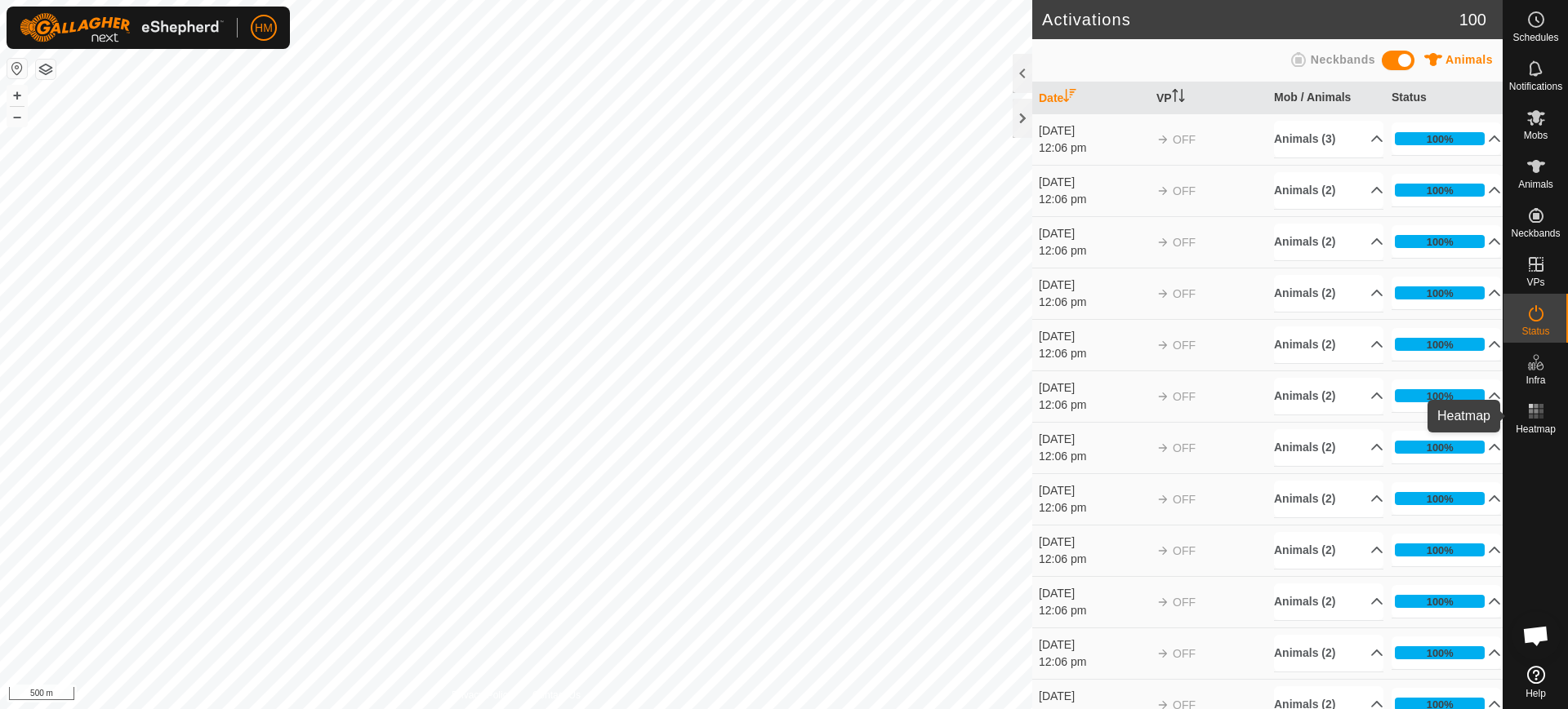
click at [1540, 408] on icon at bounding box center [1536, 411] width 20 height 20
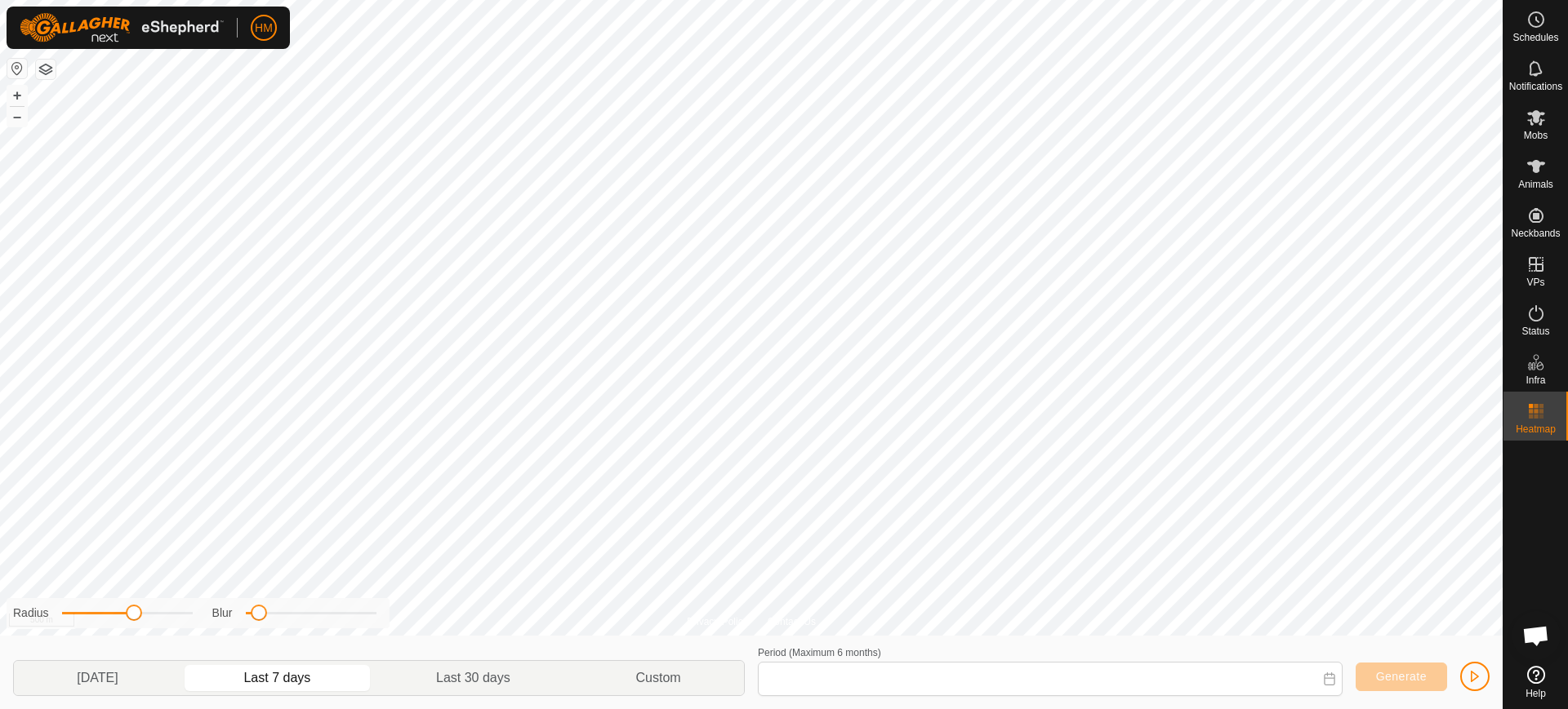
type input "14 Sep, 2025 - 20 Sep, 2025"
click at [1539, 408] on icon at bounding box center [1536, 411] width 20 height 20
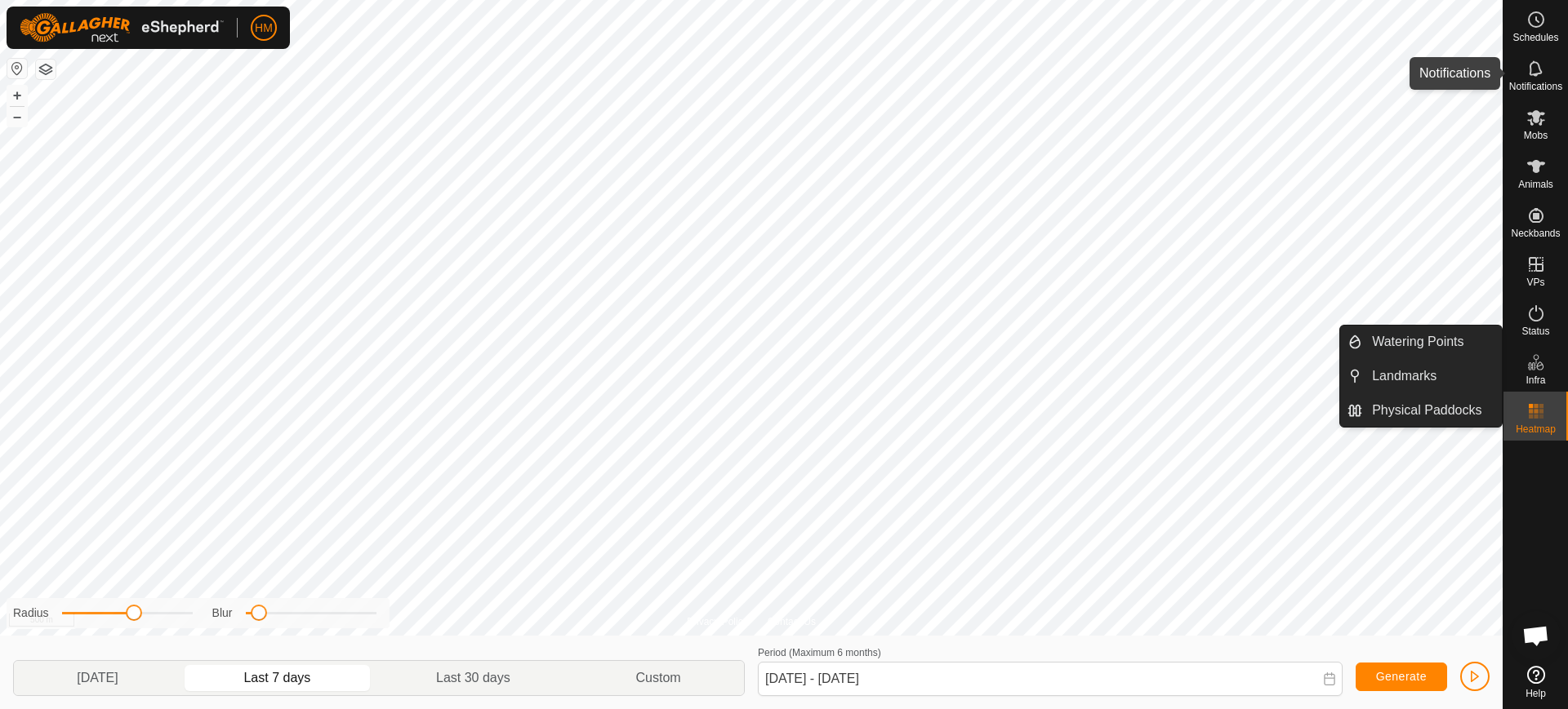
click at [1542, 76] on icon at bounding box center [1536, 69] width 20 height 20
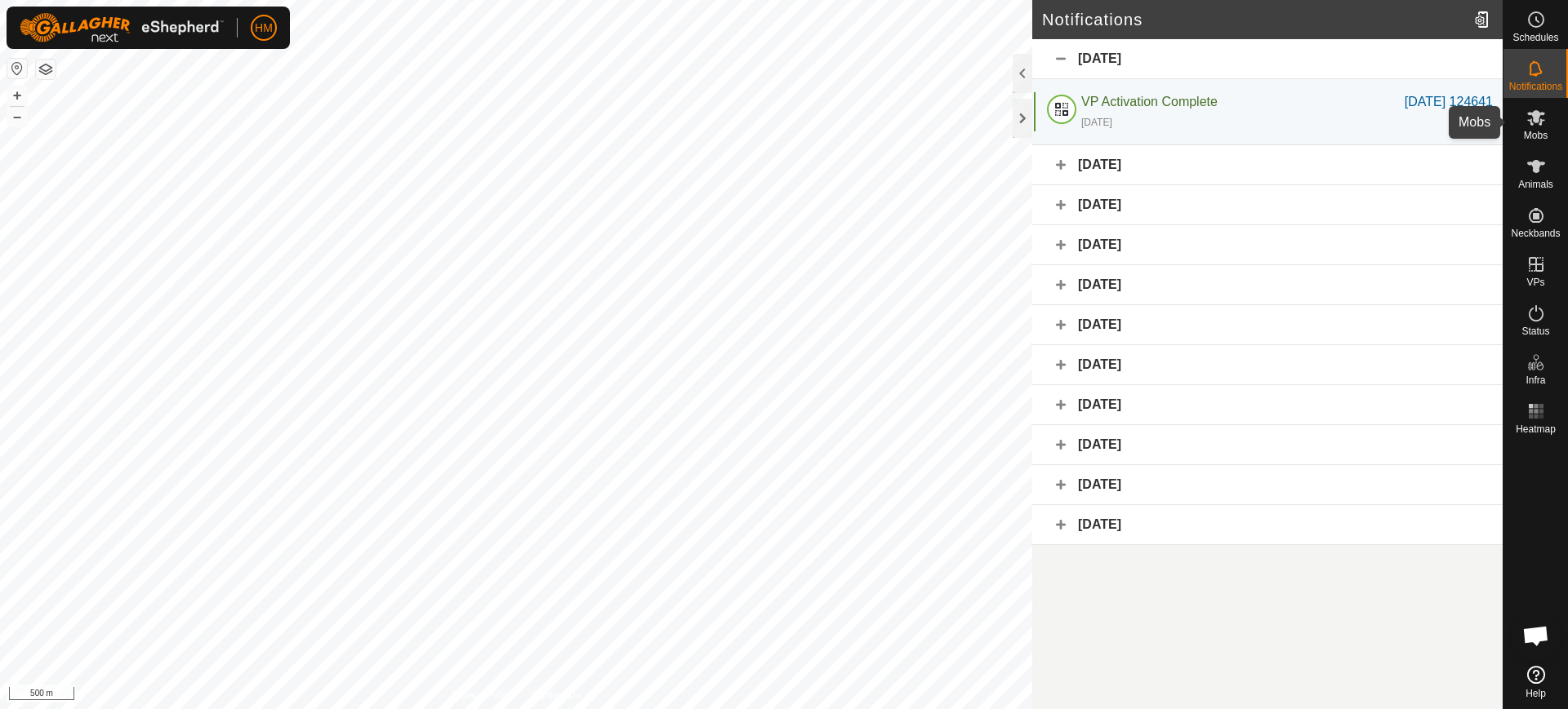
click at [1536, 127] on icon at bounding box center [1536, 118] width 20 height 20
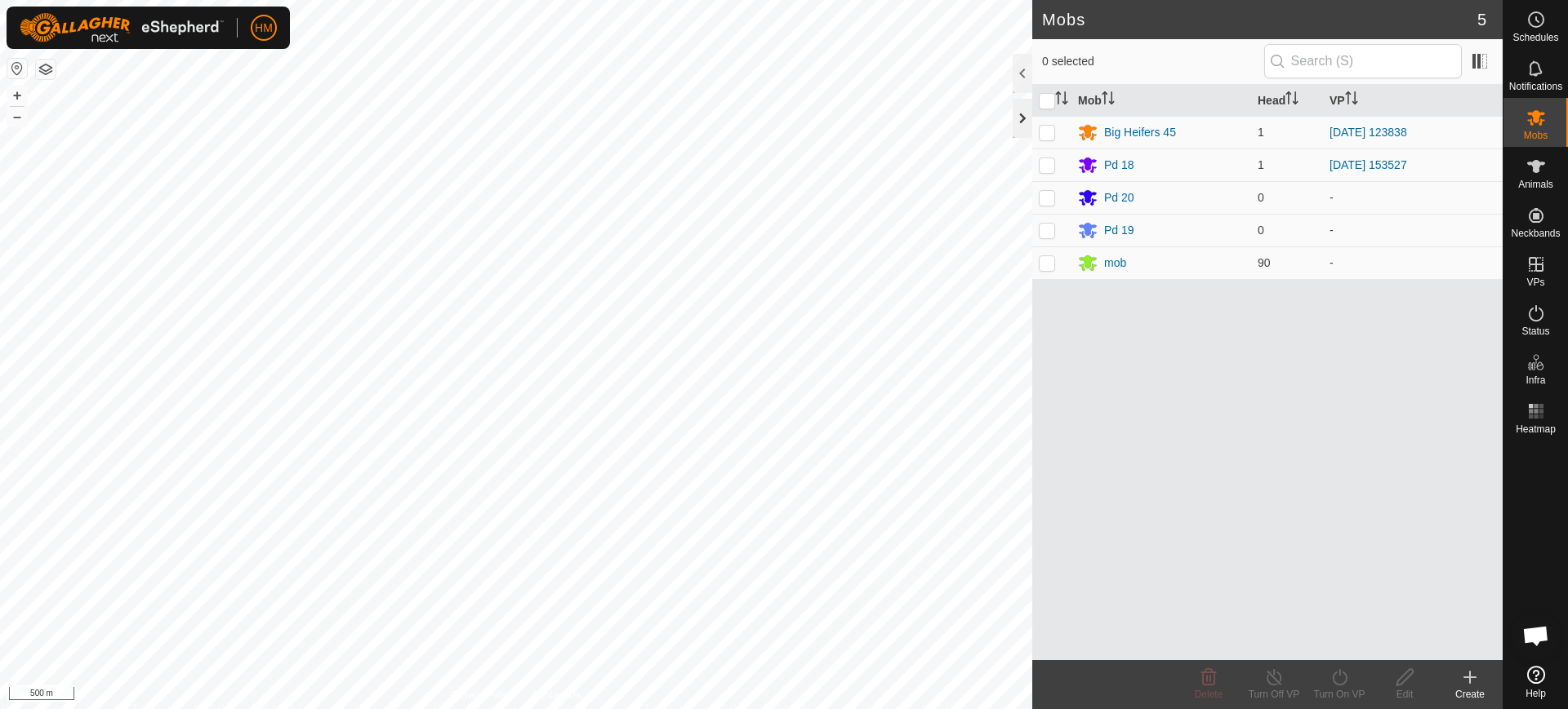
click at [1019, 113] on div at bounding box center [1023, 119] width 20 height 39
